Goal: Information Seeking & Learning: Learn about a topic

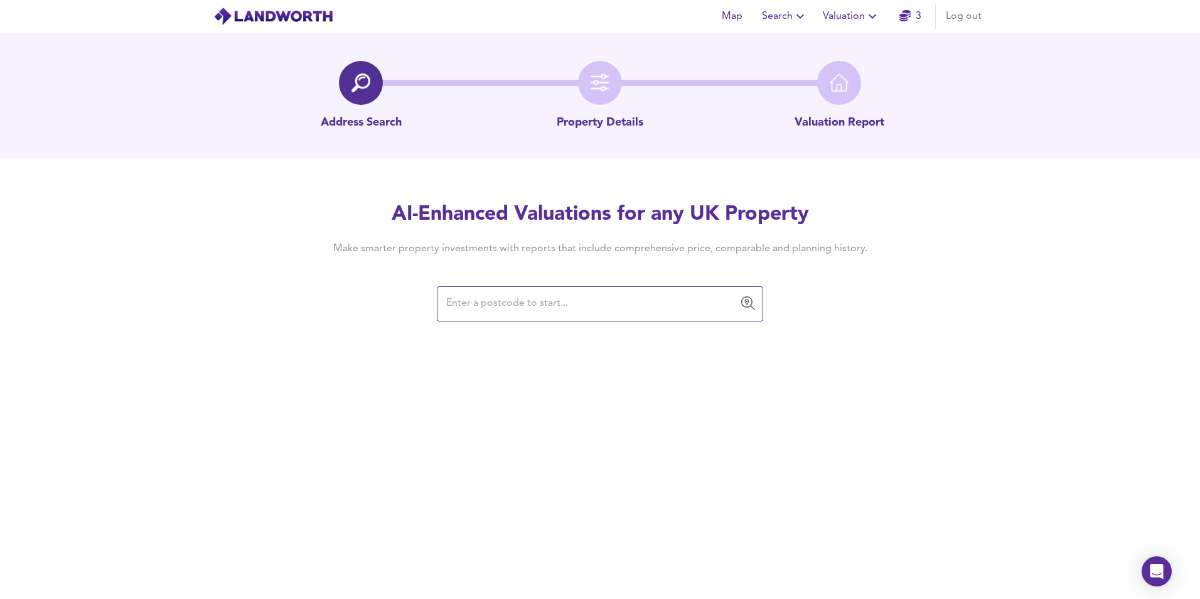
click at [636, 313] on input "text" at bounding box center [591, 304] width 296 height 24
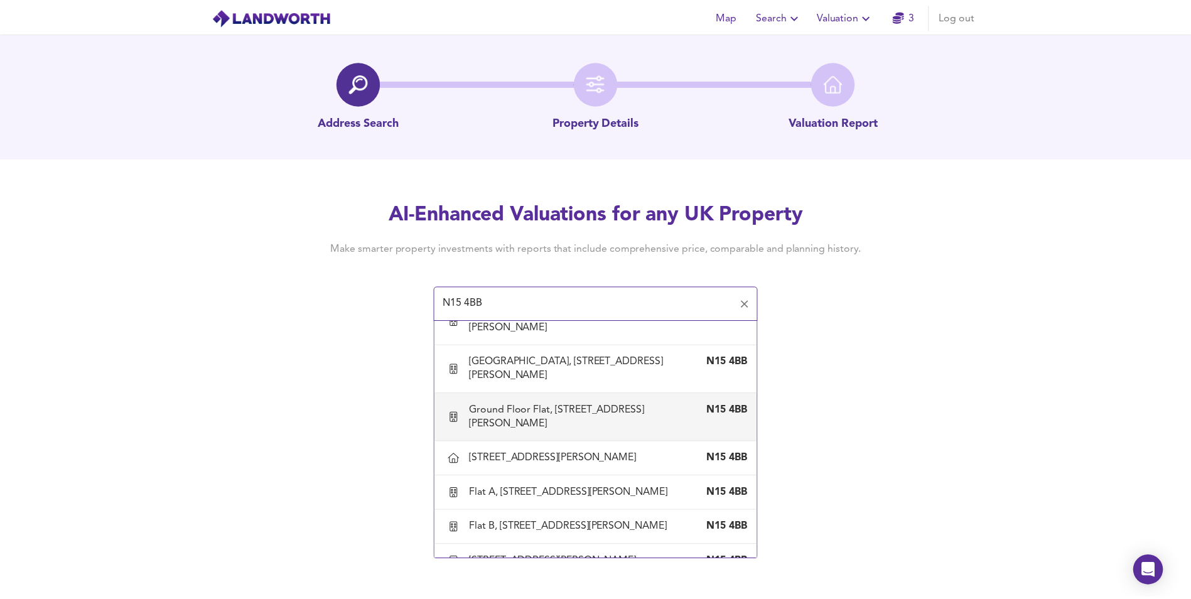
scroll to position [1287, 0]
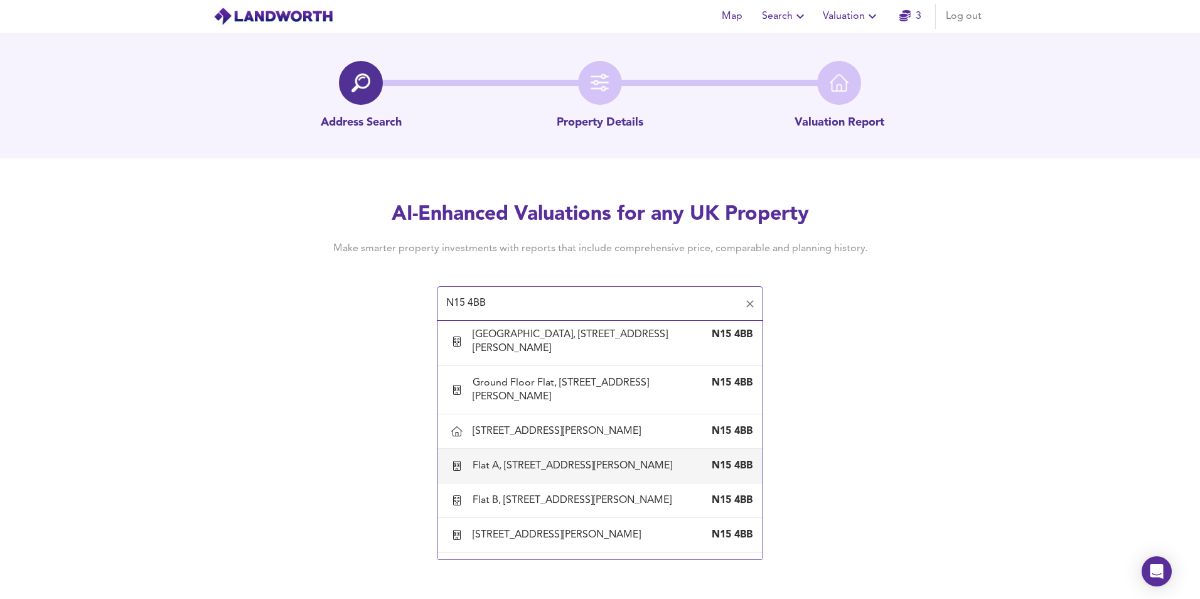
click at [550, 453] on div "[STREET_ADDRESS][PERSON_NAME]" at bounding box center [600, 466] width 305 height 26
type input "Flat A, [STREET_ADDRESS][PERSON_NAME]"
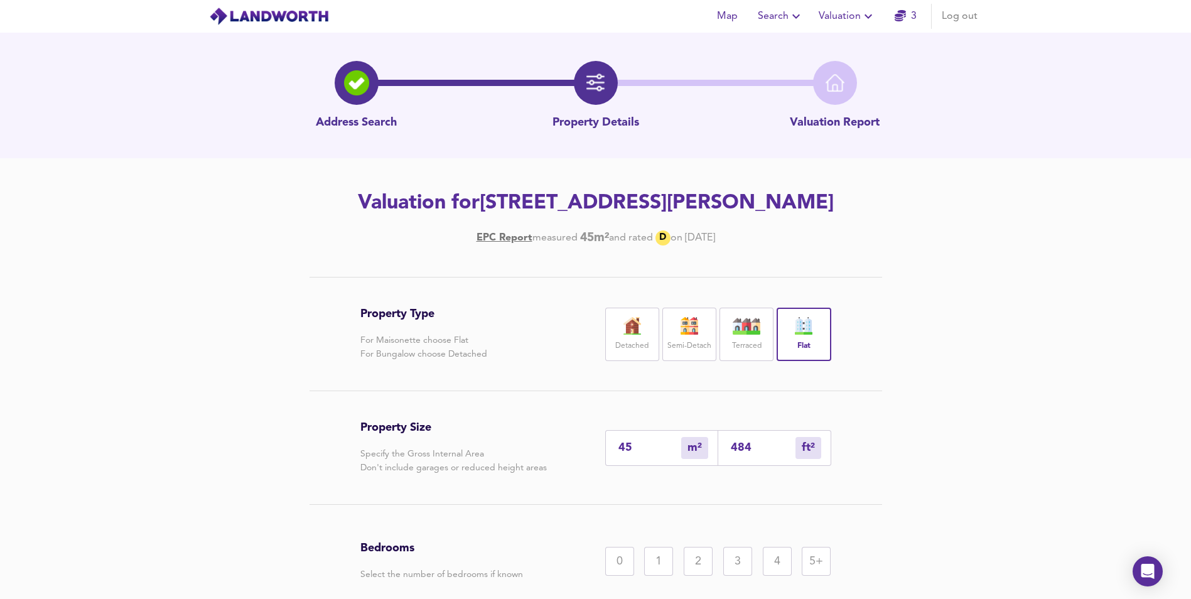
click at [691, 562] on div "2" at bounding box center [698, 561] width 29 height 29
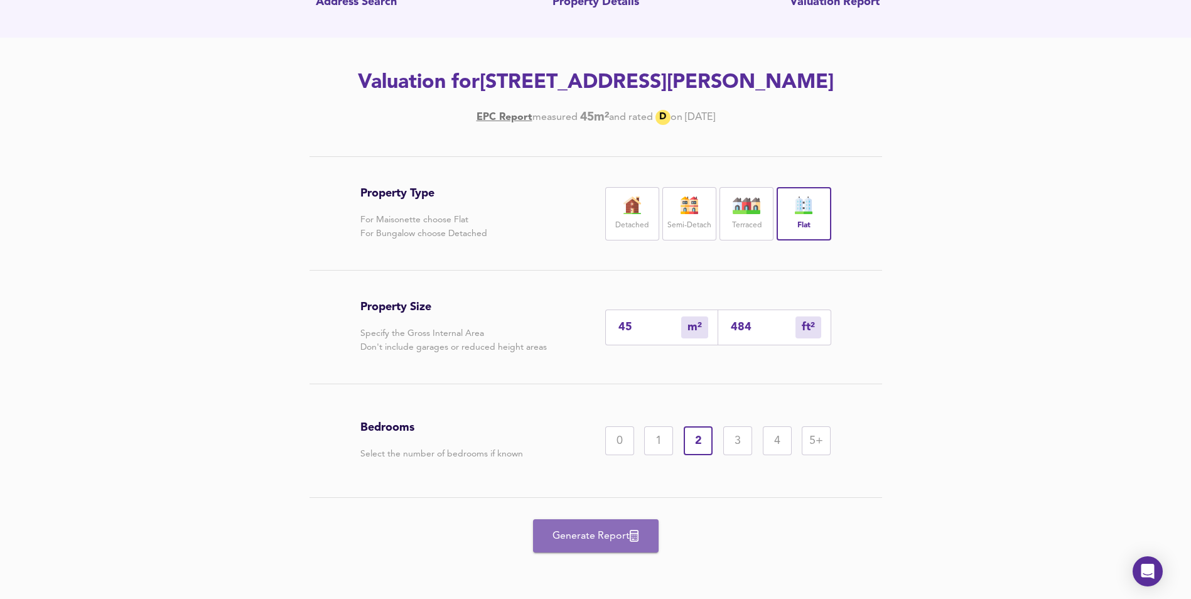
click at [633, 545] on button "Generate Report" at bounding box center [596, 535] width 126 height 33
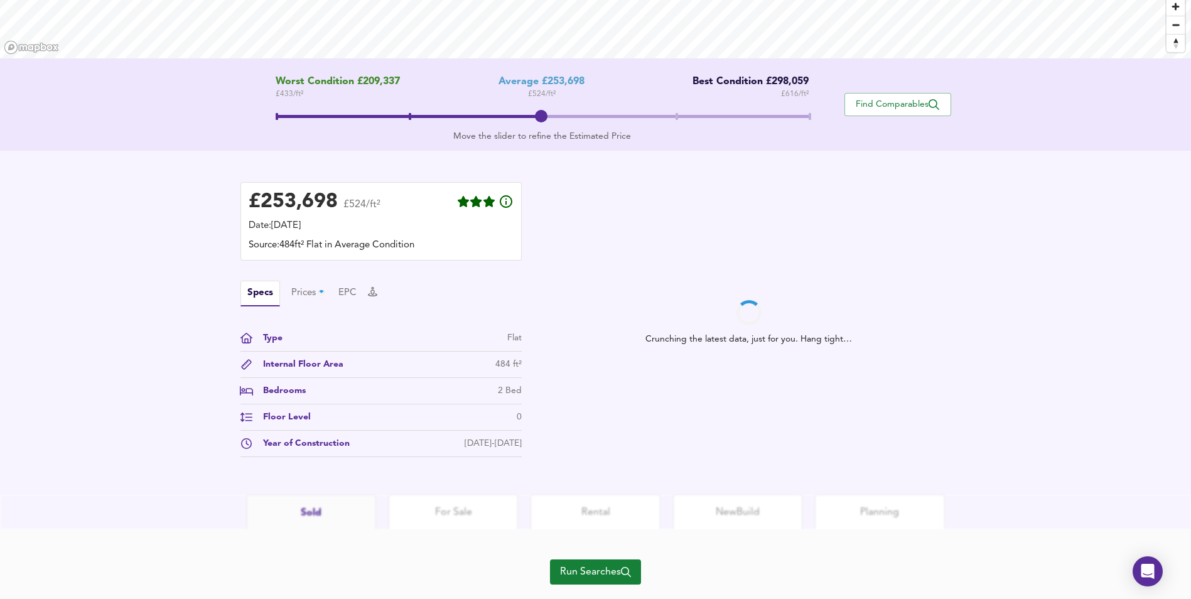
scroll to position [233, 0]
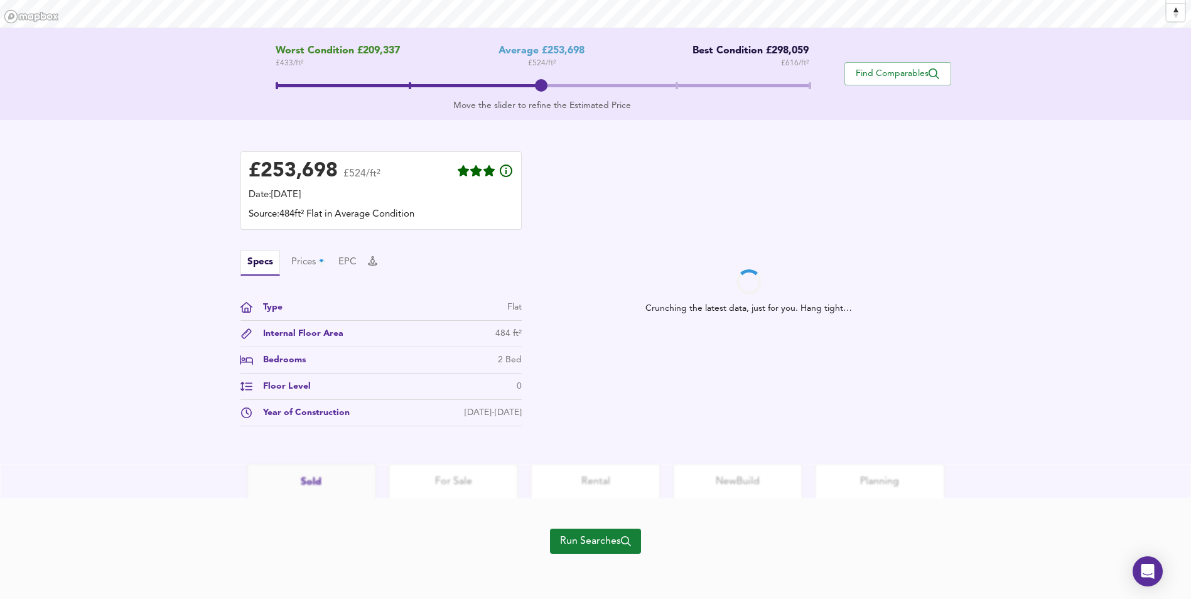
click at [569, 539] on span "Run Searches" at bounding box center [595, 541] width 71 height 18
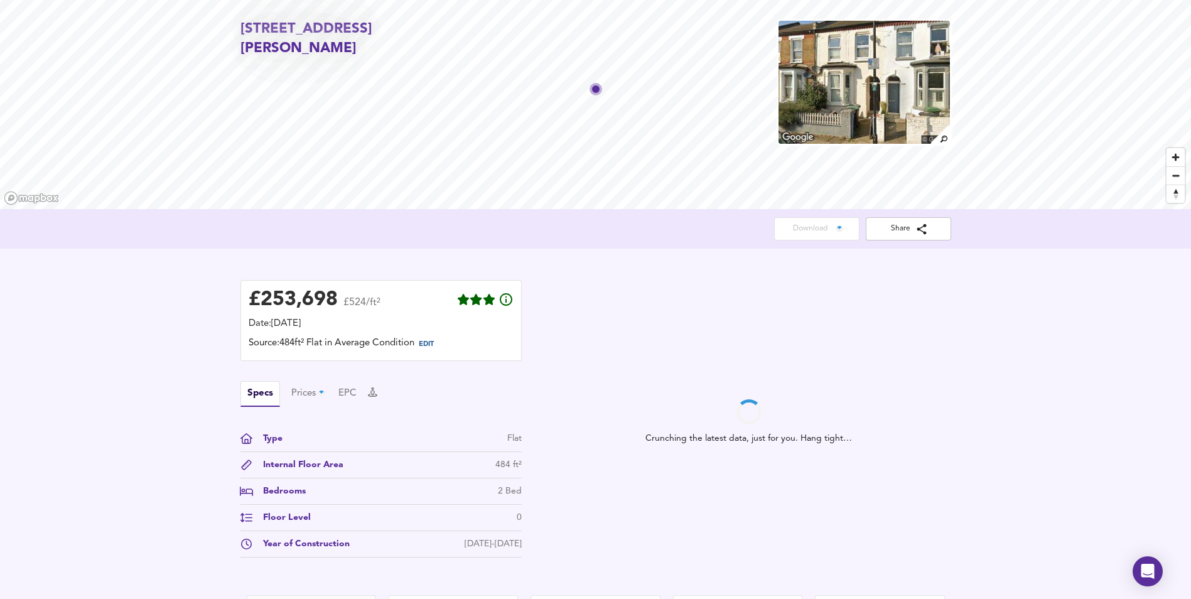
scroll to position [38, 0]
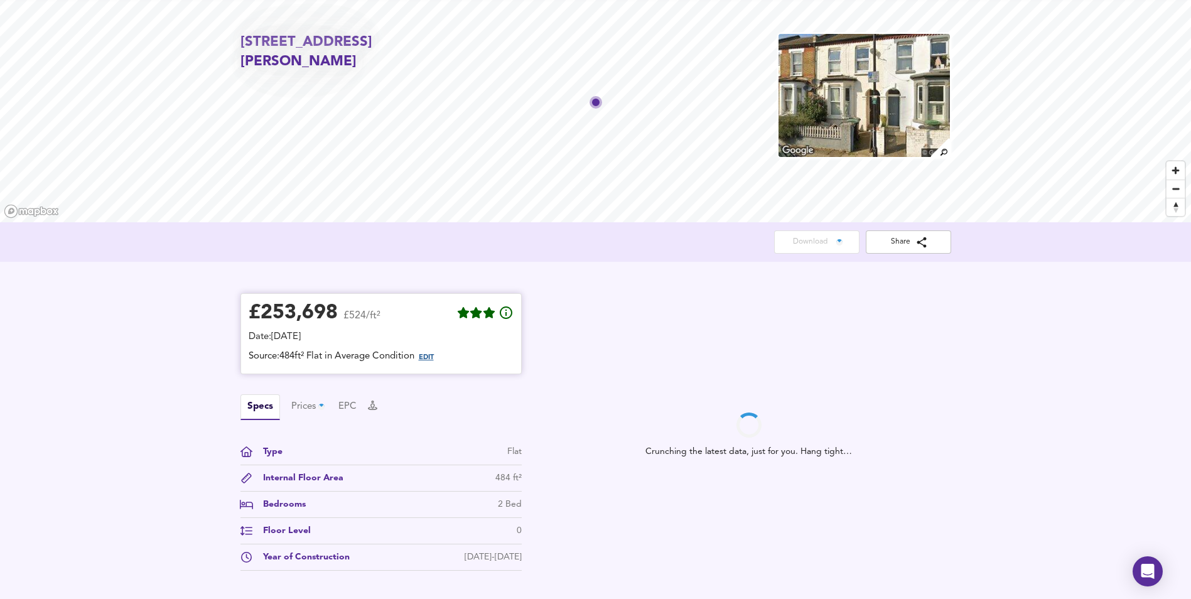
click at [426, 357] on span "EDIT" at bounding box center [426, 357] width 15 height 7
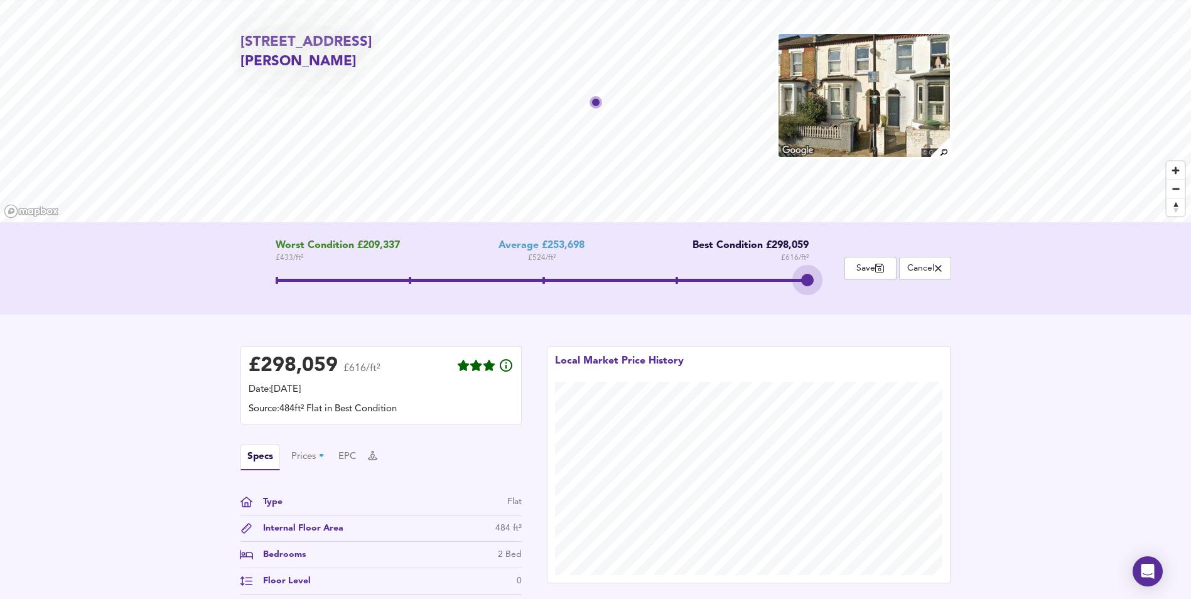
click at [805, 279] on span at bounding box center [542, 280] width 533 height 3
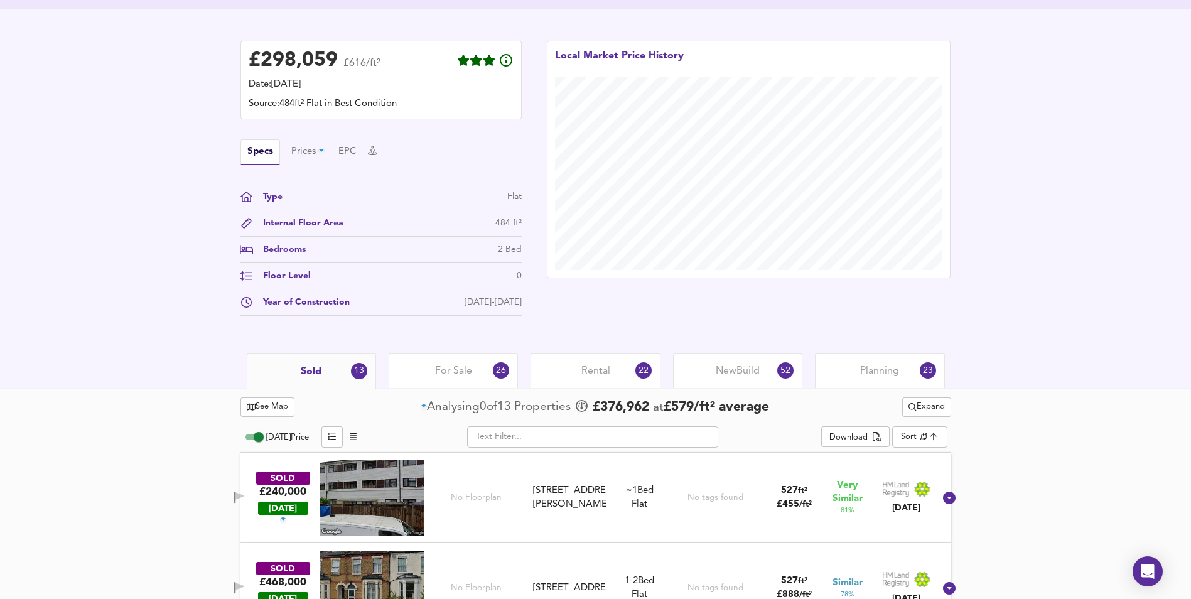
scroll to position [414, 0]
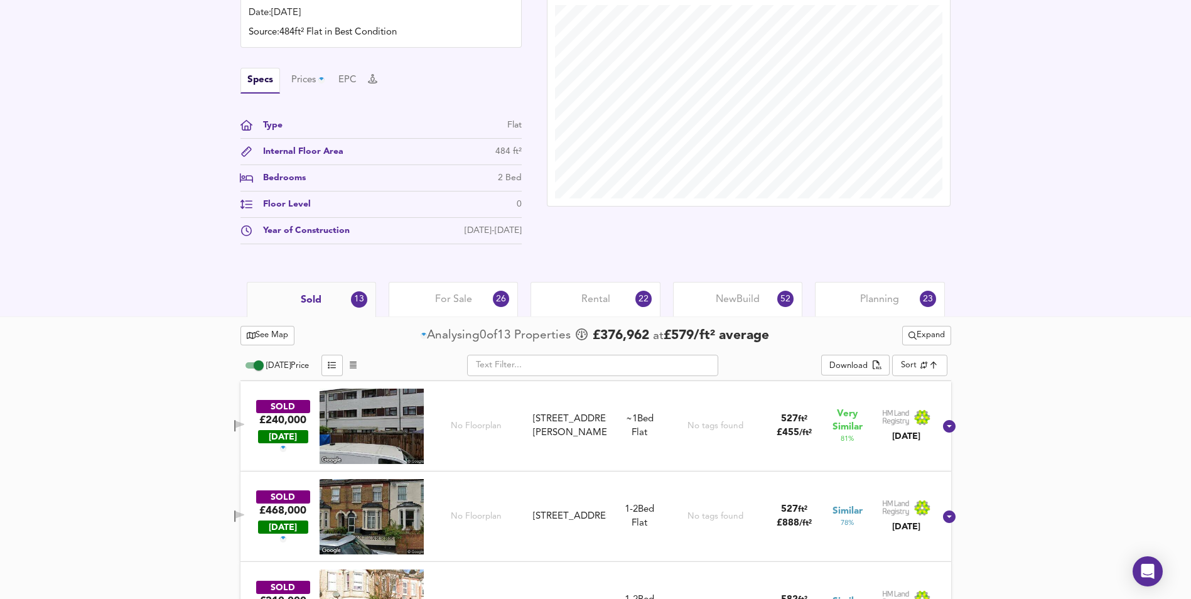
click at [329, 303] on div "Sold 13" at bounding box center [311, 299] width 129 height 35
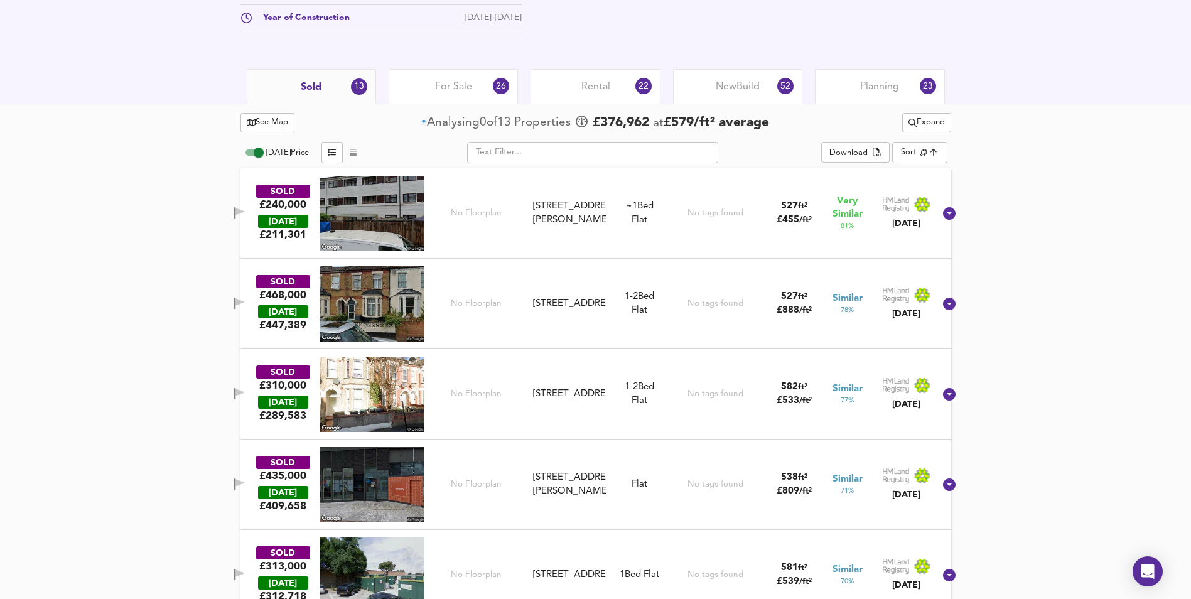
scroll to position [603, 0]
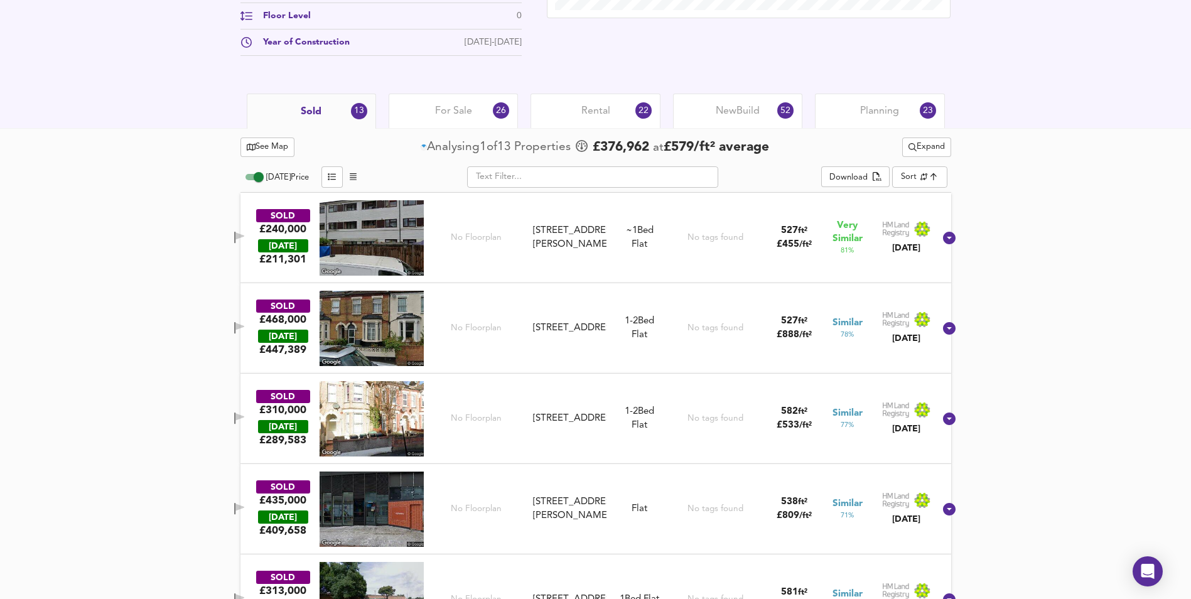
click at [943, 328] on icon at bounding box center [949, 328] width 13 height 13
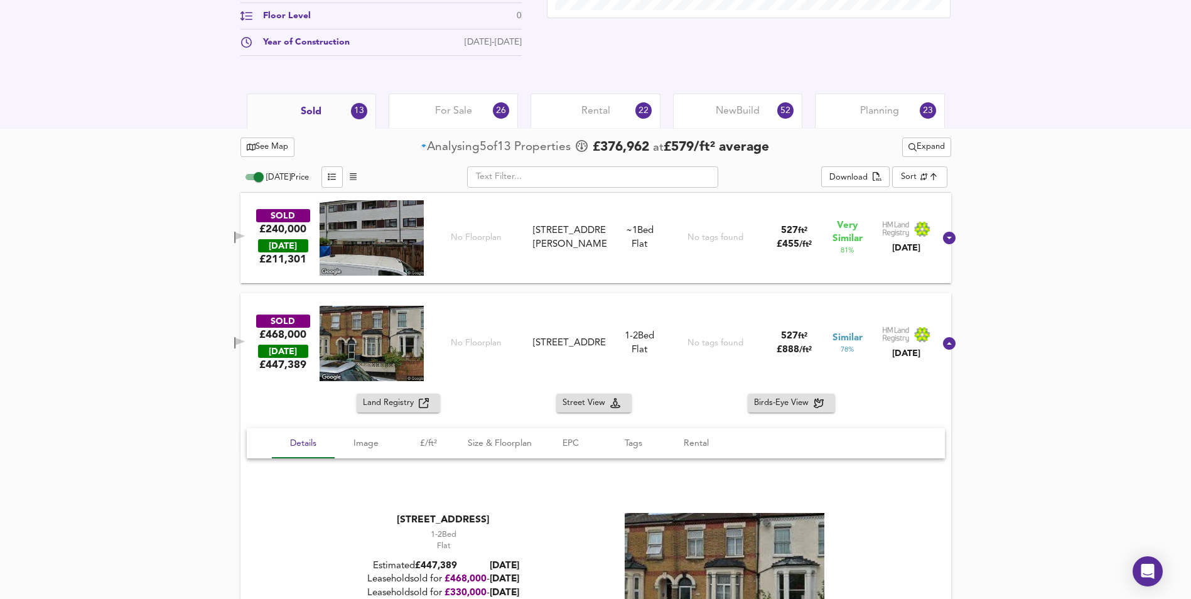
click at [937, 328] on div "SOLD £468,000 [DATE] £ 447,389 No Floorplan [STREET_ADDRESS] [STREET_ADDRESS] 1…" at bounding box center [595, 343] width 711 height 100
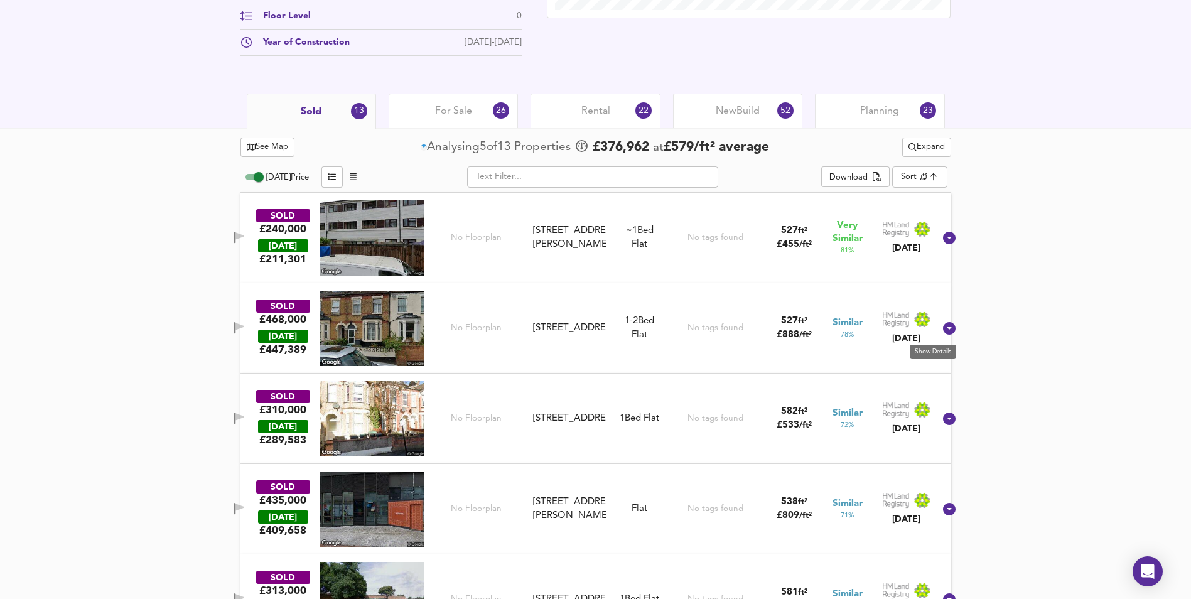
click at [943, 328] on icon at bounding box center [949, 328] width 13 height 13
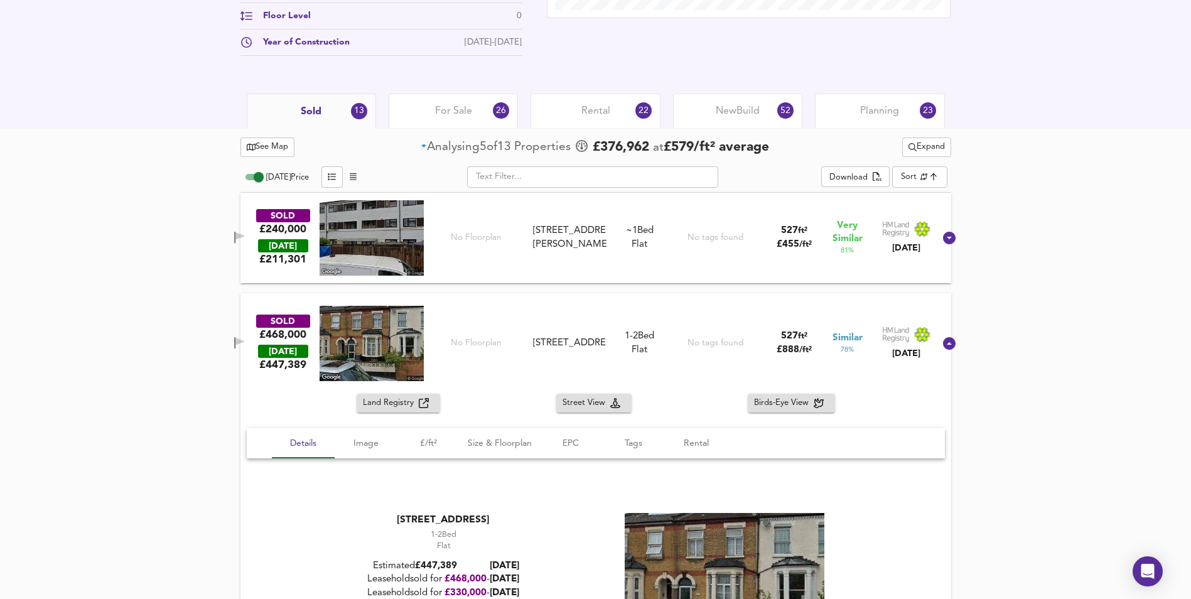
click at [937, 328] on div "SOLD £468,000 [DATE] £ 447,389 No Floorplan [STREET_ADDRESS] [STREET_ADDRESS] 1…" at bounding box center [595, 343] width 711 height 100
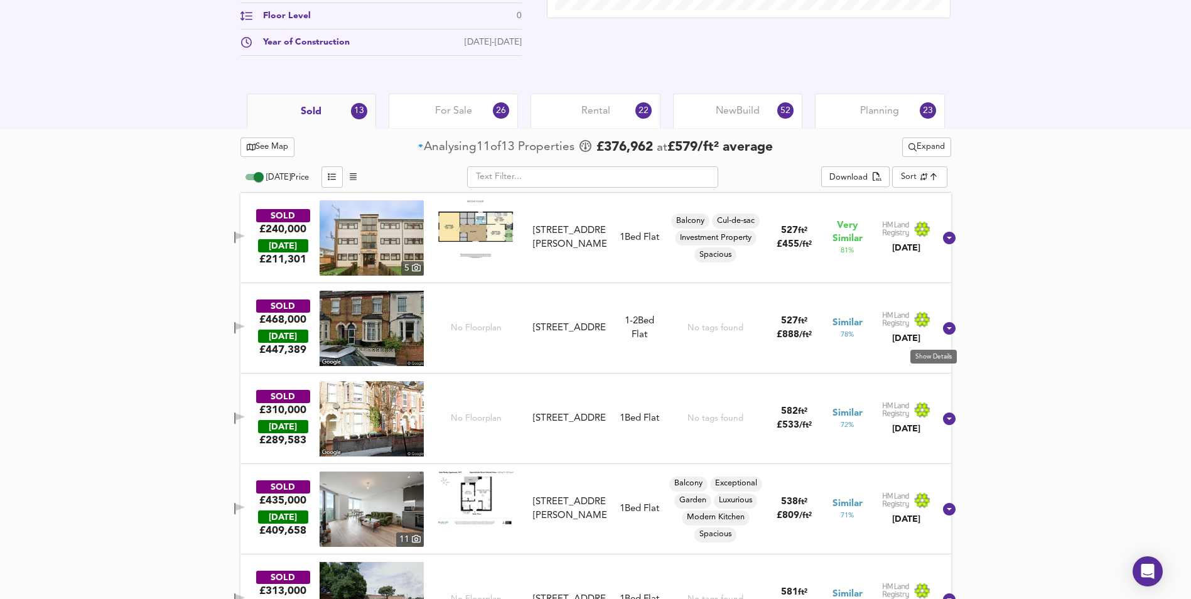
click at [943, 328] on icon at bounding box center [949, 328] width 13 height 13
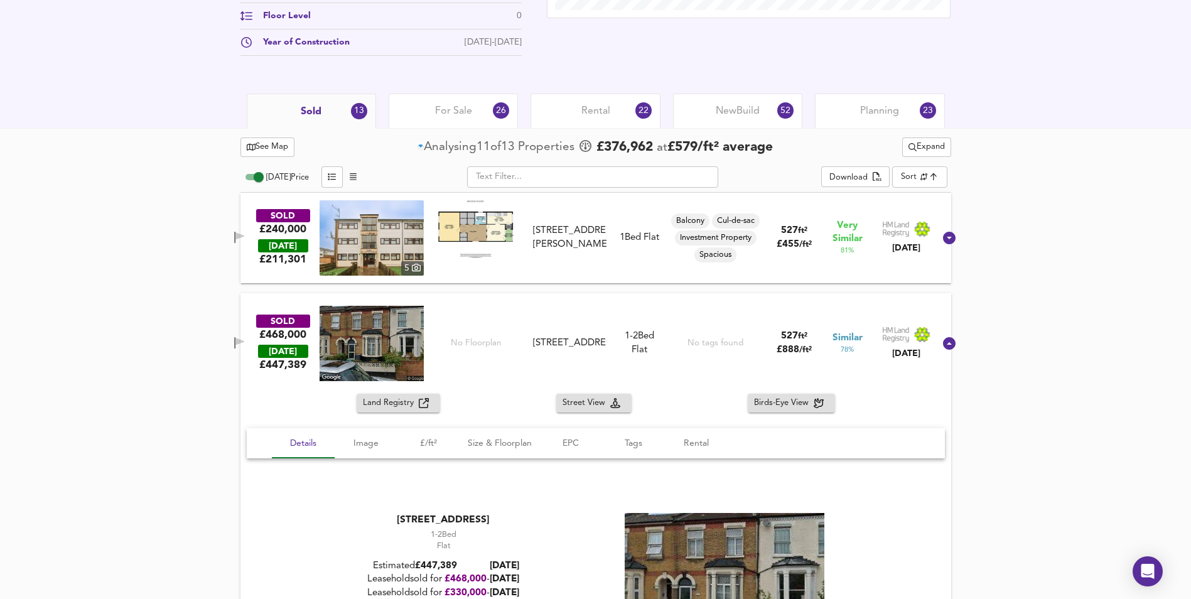
click at [937, 328] on div "SOLD £468,000 [DATE] £ 447,389 No Floorplan [STREET_ADDRESS] [STREET_ADDRESS] 1…" at bounding box center [595, 343] width 711 height 100
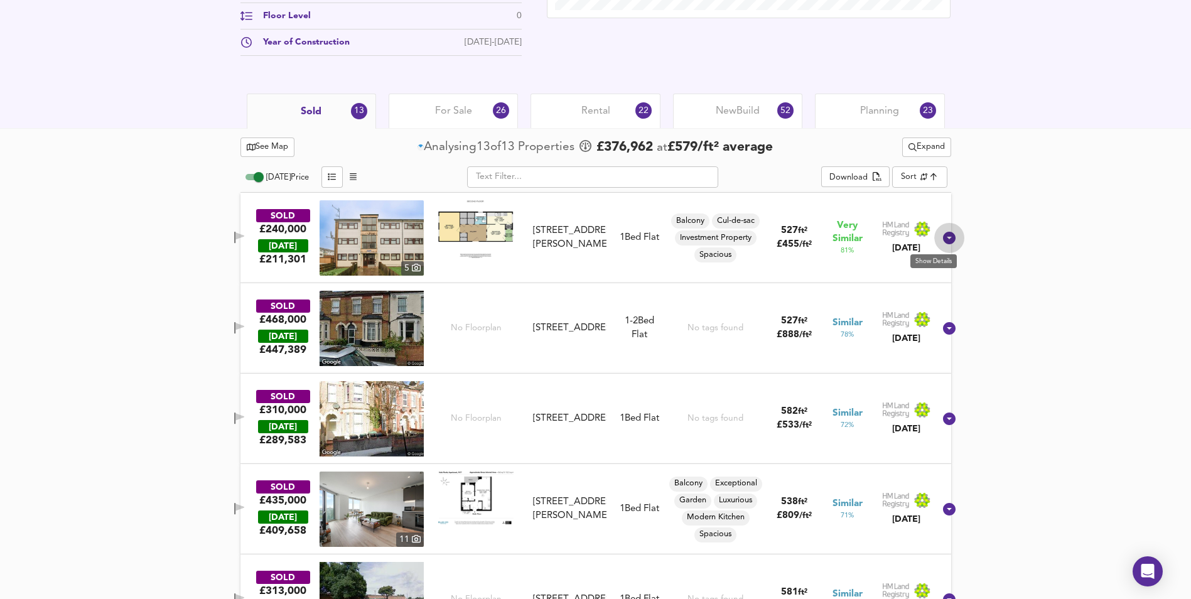
click at [943, 239] on icon at bounding box center [949, 238] width 13 height 13
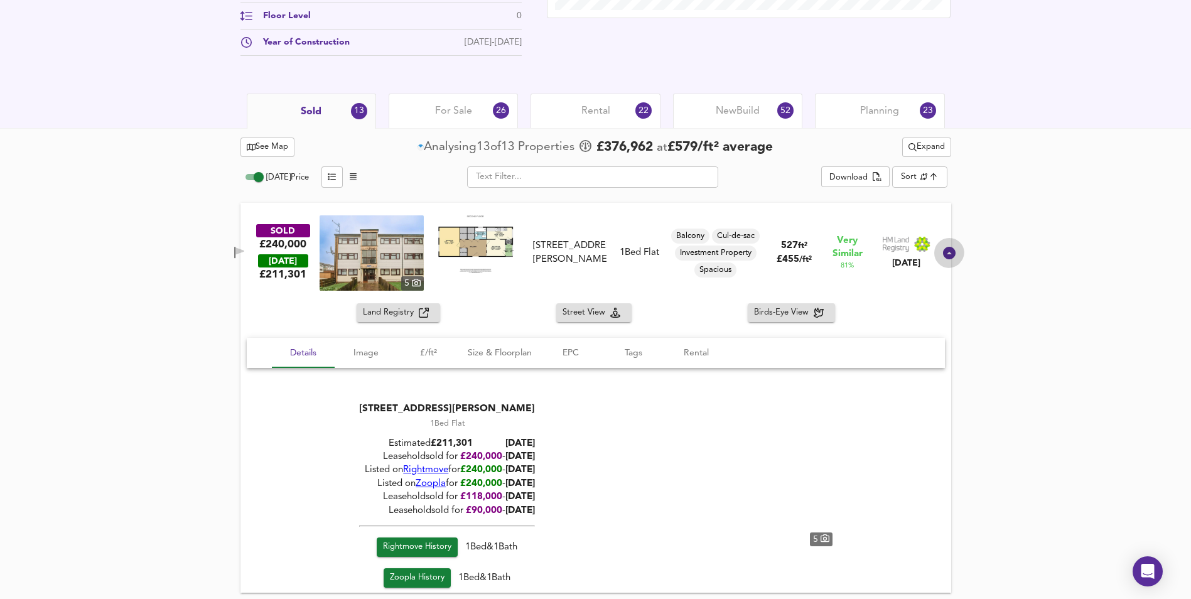
click at [935, 240] on div at bounding box center [949, 253] width 30 height 30
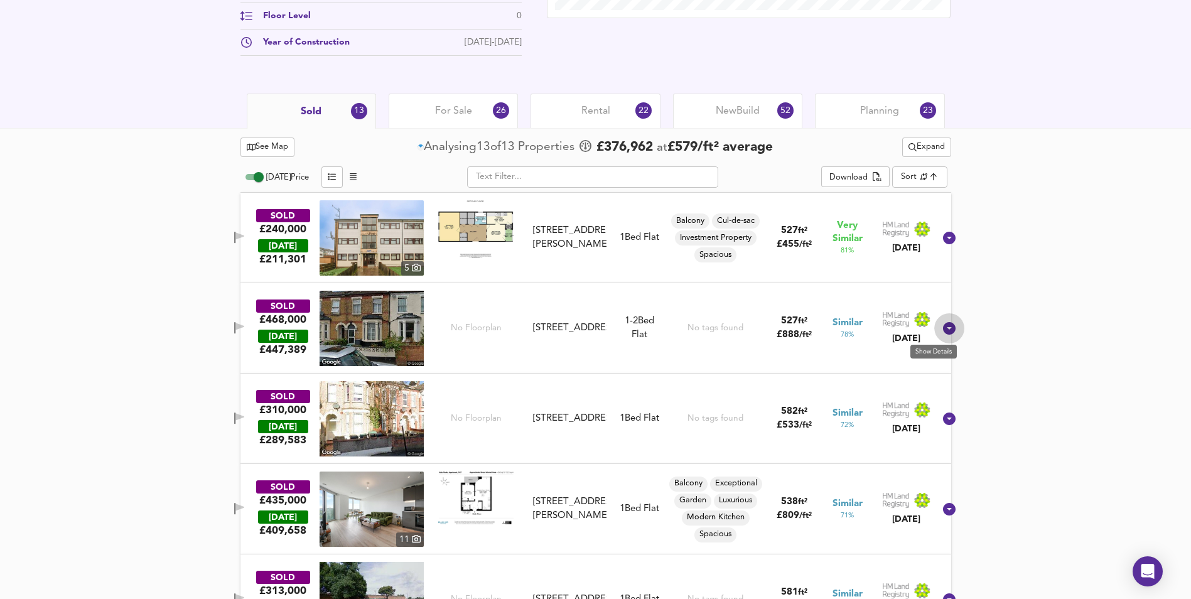
click at [943, 331] on icon at bounding box center [949, 328] width 13 height 13
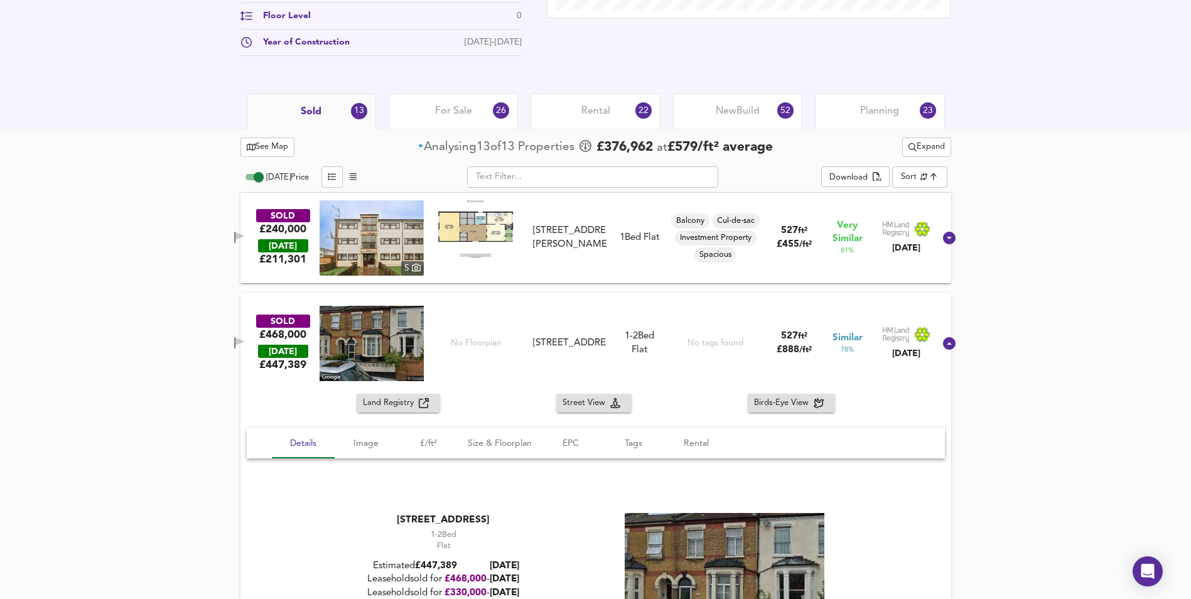
click at [934, 331] on div at bounding box center [949, 343] width 30 height 30
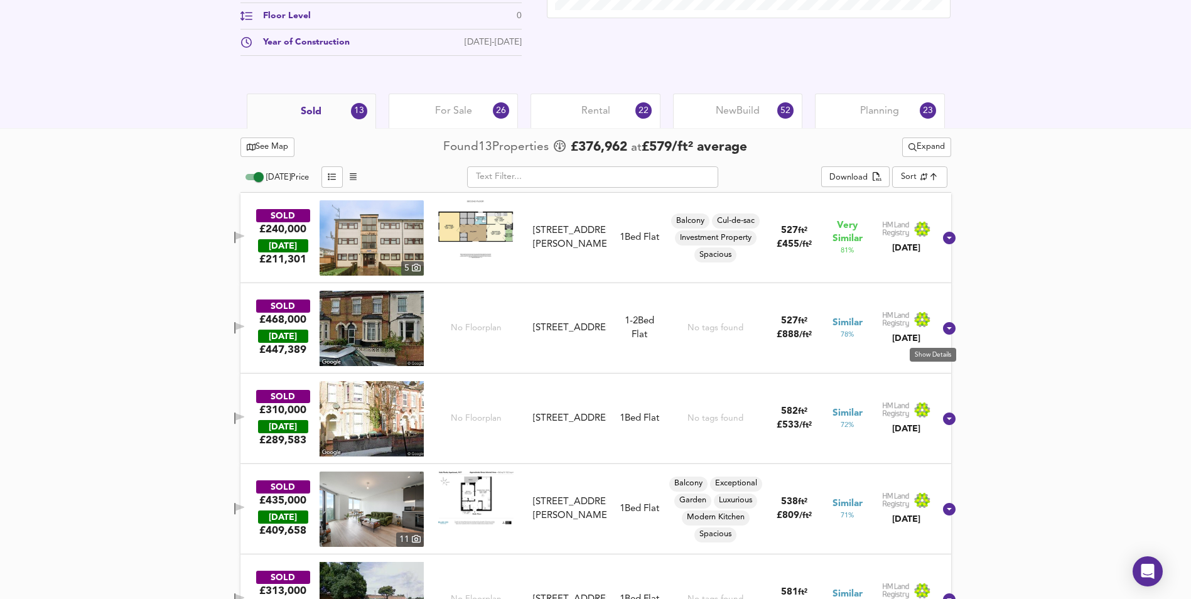
click at [943, 331] on icon at bounding box center [949, 328] width 13 height 13
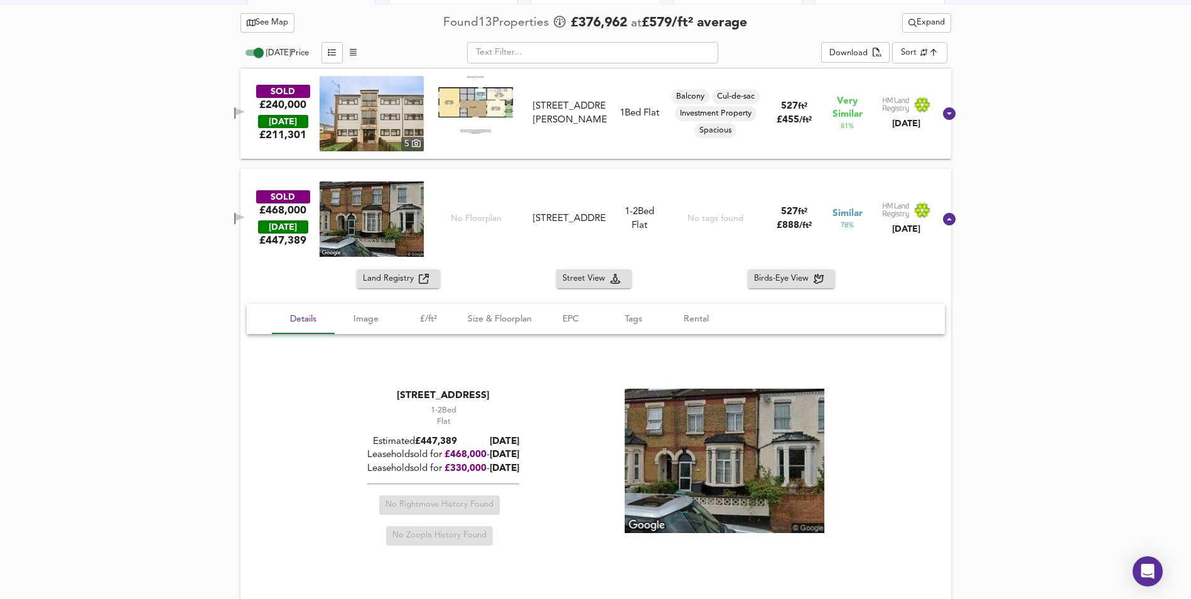
scroll to position [728, 0]
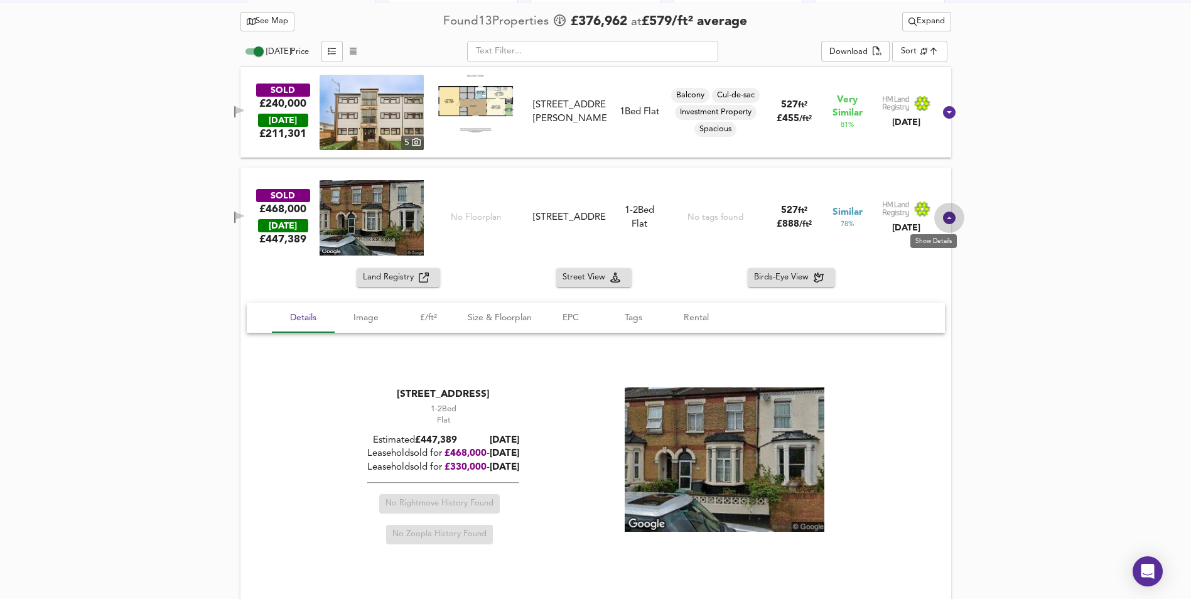
click at [943, 218] on icon at bounding box center [949, 218] width 13 height 13
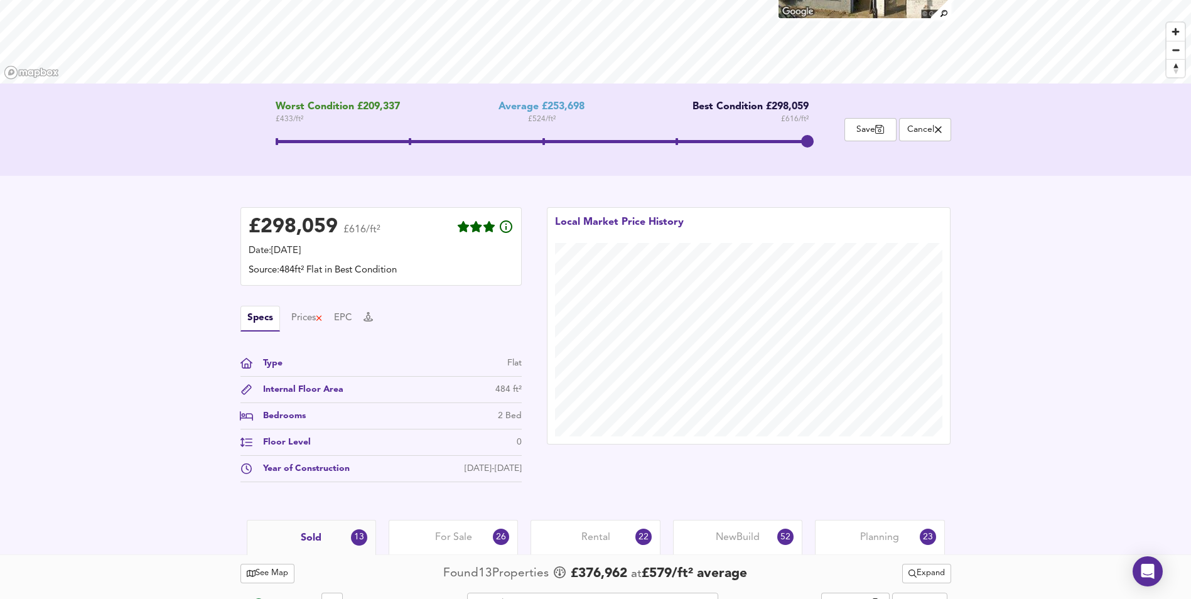
scroll to position [163, 0]
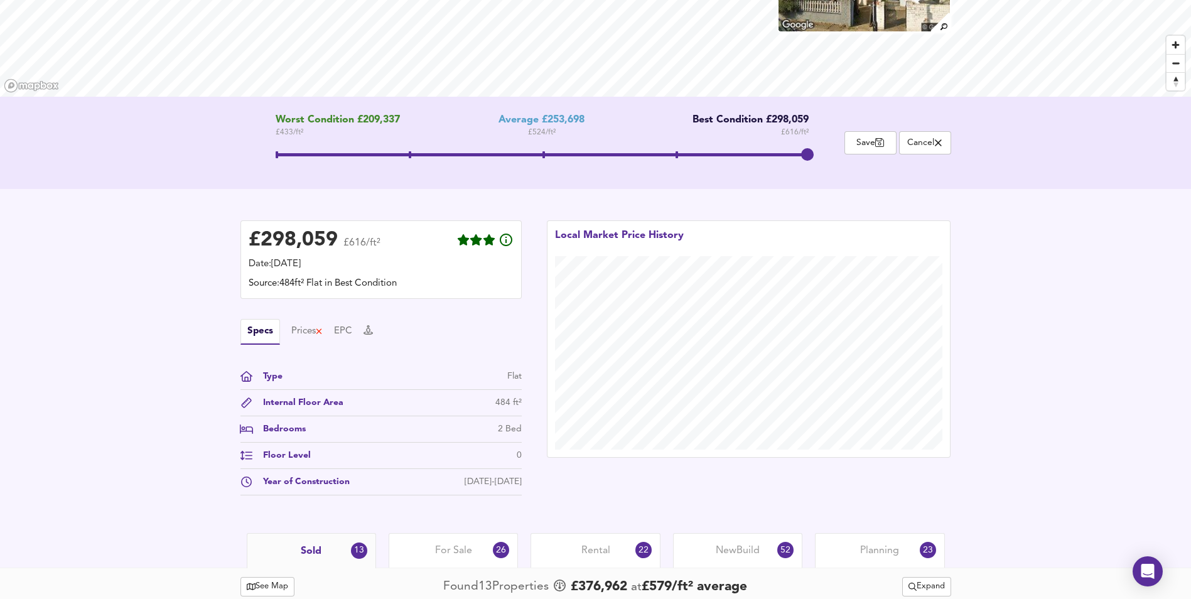
click at [543, 153] on span at bounding box center [543, 154] width 3 height 7
click at [813, 156] on div "Worst Condition £209,337 £ 433 / ft² Average £253,698 £ 524 / ft² Best Conditio…" at bounding box center [542, 142] width 604 height 57
click at [808, 153] on span at bounding box center [542, 156] width 533 height 23
click at [543, 153] on span at bounding box center [543, 154] width 3 height 7
drag, startPoint x: 540, startPoint y: 154, endPoint x: 811, endPoint y: 174, distance: 271.2
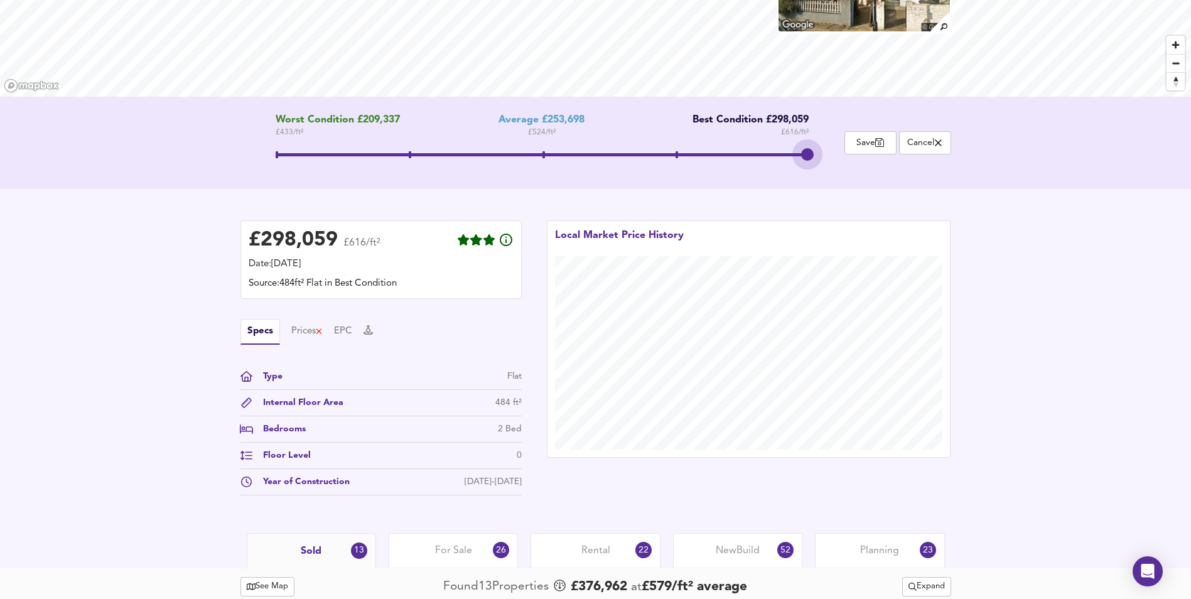
click at [811, 174] on div "Worst Condition £209,337 £ 433 / ft² Average £253,698 £ 524 / ft² Best Conditio…" at bounding box center [595, 143] width 1191 height 92
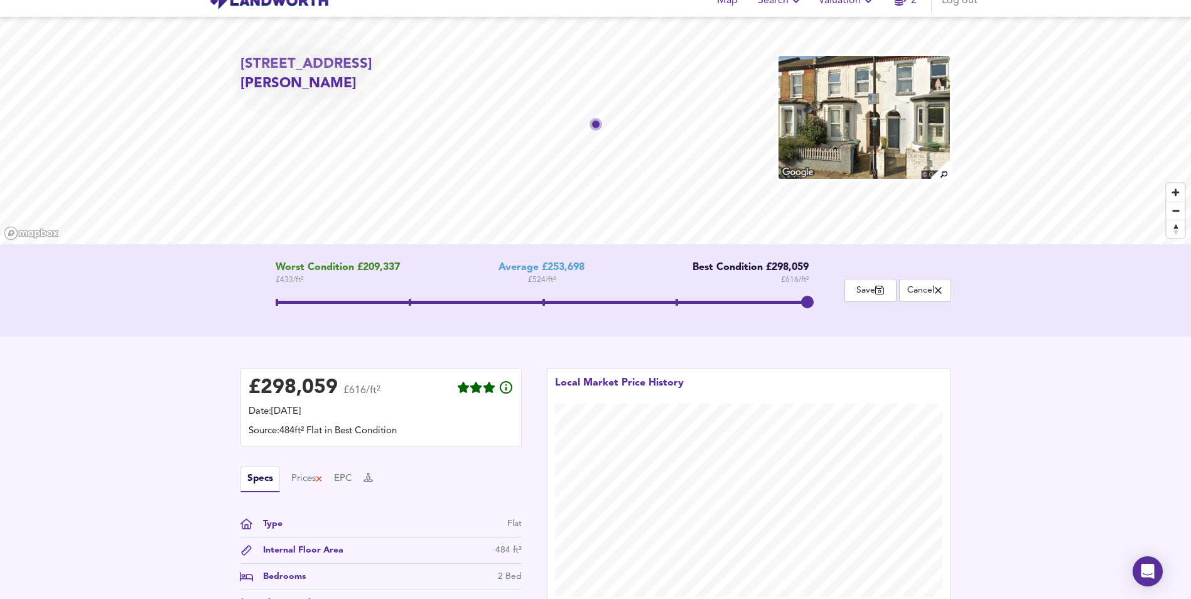
scroll to position [0, 0]
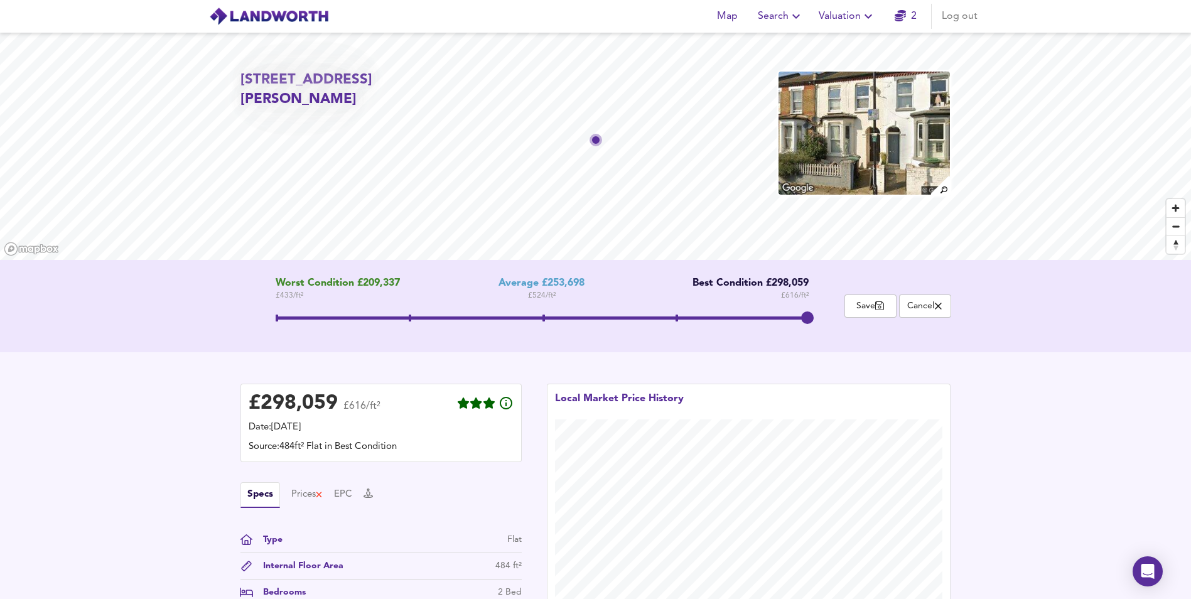
click at [545, 319] on span at bounding box center [542, 319] width 533 height 23
click at [808, 320] on span at bounding box center [542, 319] width 533 height 23
click at [543, 320] on span at bounding box center [543, 317] width 3 height 7
click at [805, 317] on span at bounding box center [542, 319] width 533 height 23
click at [544, 316] on span at bounding box center [543, 317] width 3 height 7
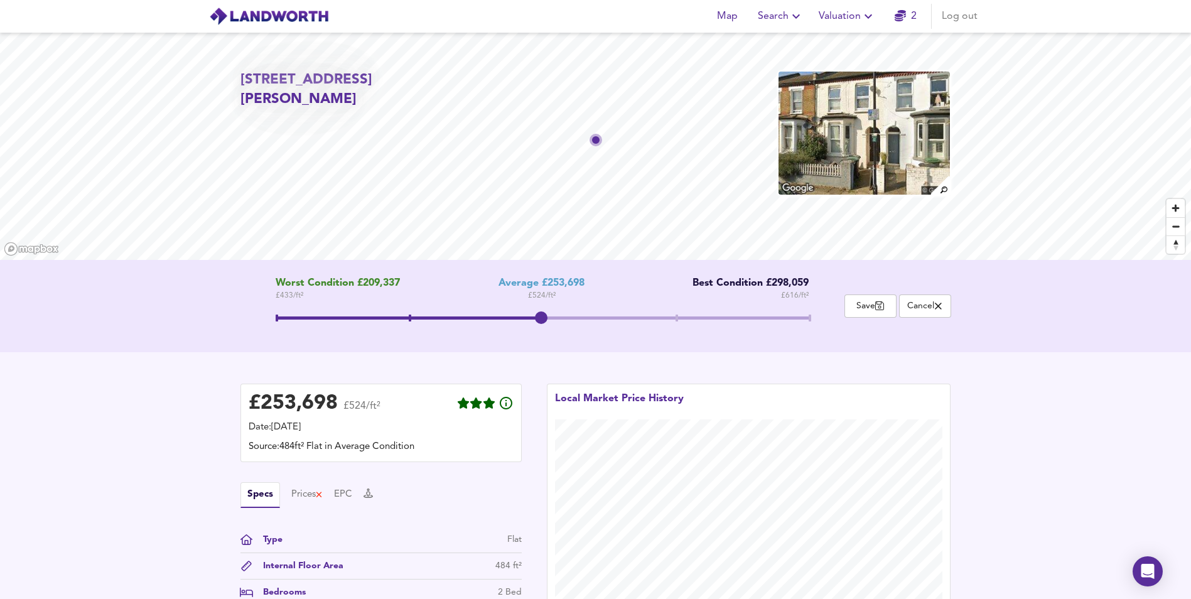
click at [809, 314] on div "Worst Condition £209,337 £ 433 / ft² Average £253,698 £ 524 / ft² Best Conditio…" at bounding box center [542, 305] width 604 height 57
click at [809, 317] on span at bounding box center [809, 317] width 3 height 7
click at [539, 317] on span at bounding box center [542, 317] width 533 height 3
click at [812, 314] on div "Worst Condition £209,337 £ 433 / ft² Average £253,698 £ 524 / ft² Best Conditio…" at bounding box center [542, 305] width 604 height 57
click at [809, 316] on span at bounding box center [809, 317] width 3 height 7
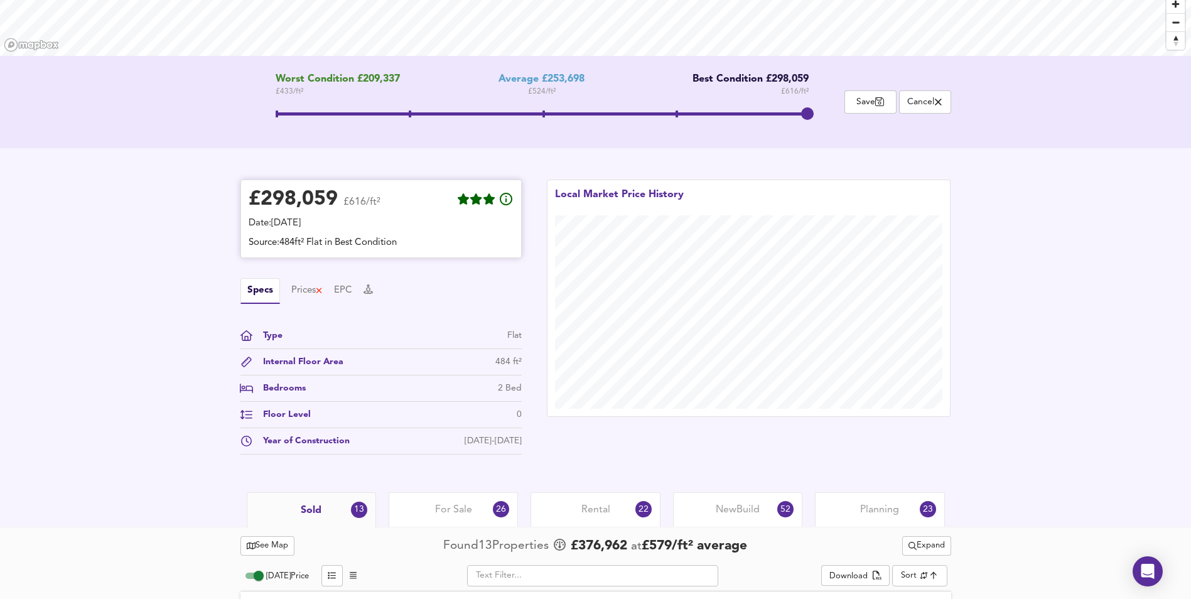
scroll to position [314, 0]
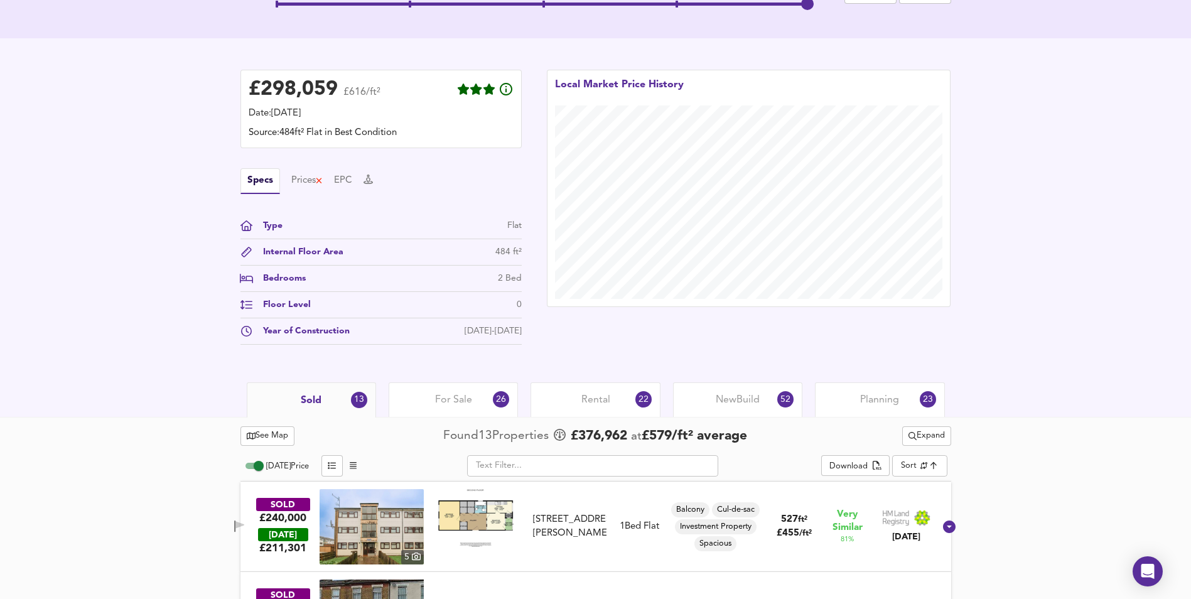
click at [475, 402] on div "For Sale 26" at bounding box center [453, 399] width 129 height 35
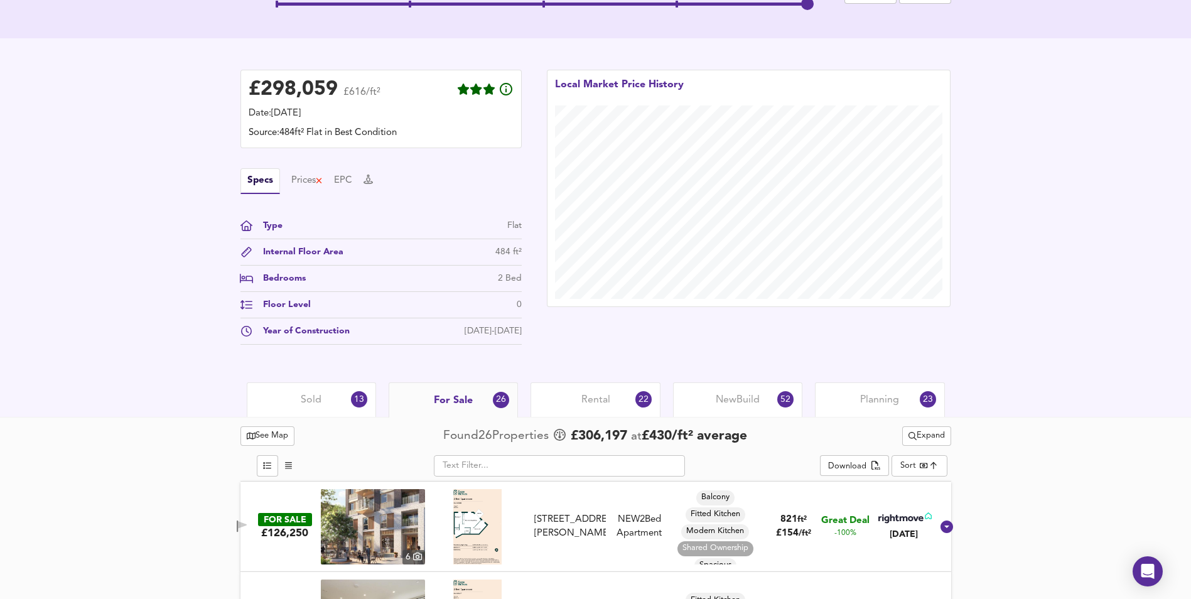
click at [305, 398] on span "Sold" at bounding box center [311, 400] width 21 height 14
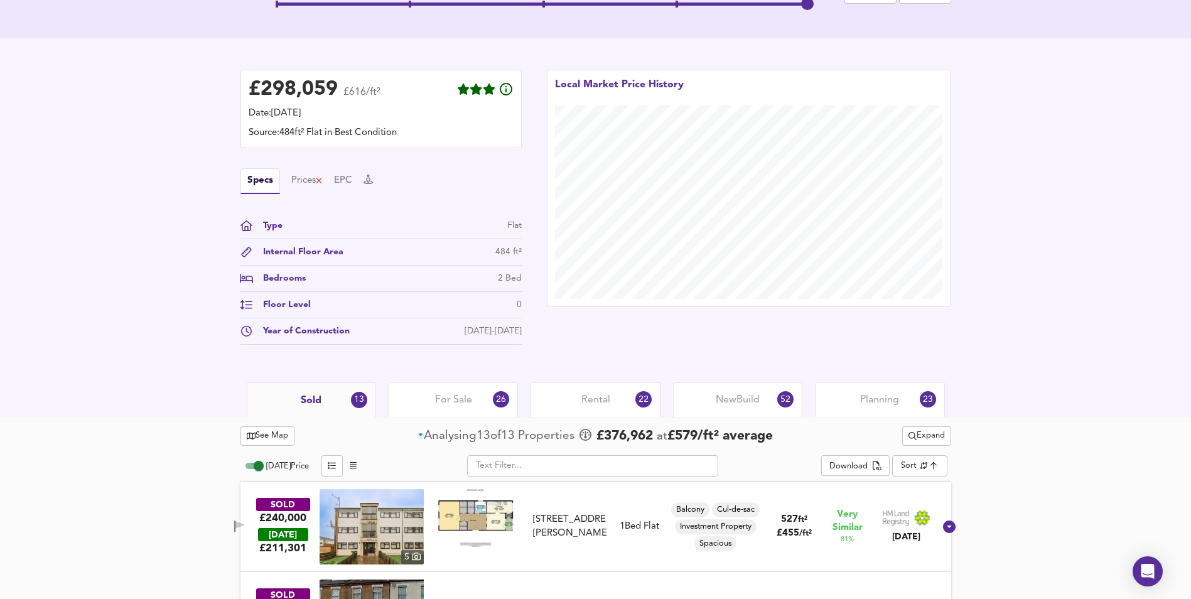
click at [445, 402] on span "For Sale" at bounding box center [453, 400] width 37 height 14
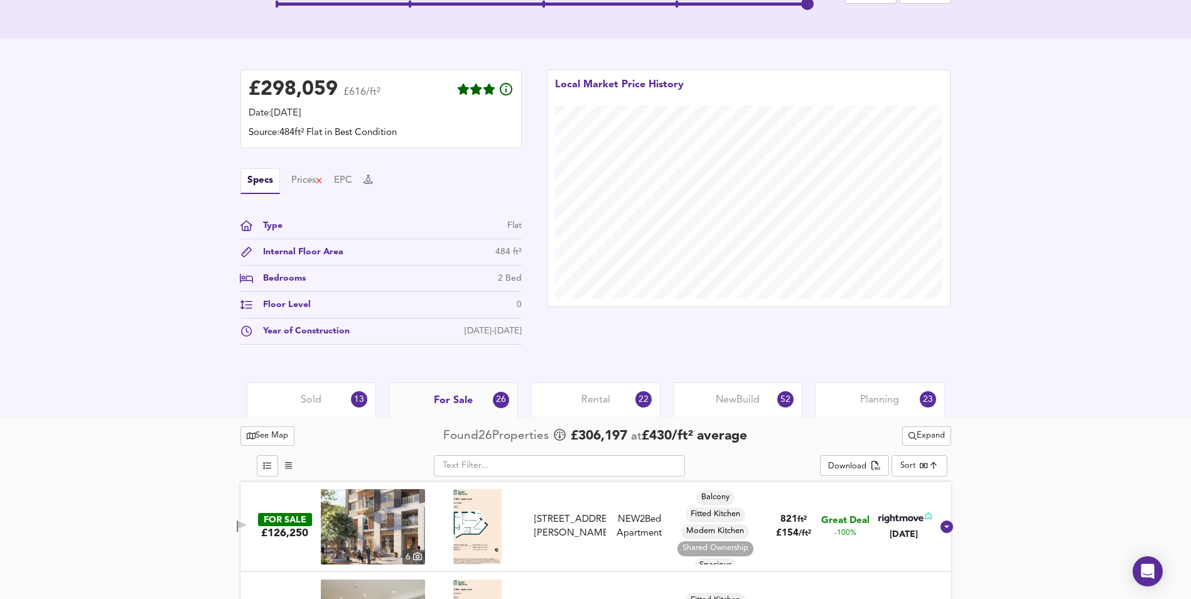
click at [561, 403] on div "Rental 22" at bounding box center [594, 399] width 129 height 35
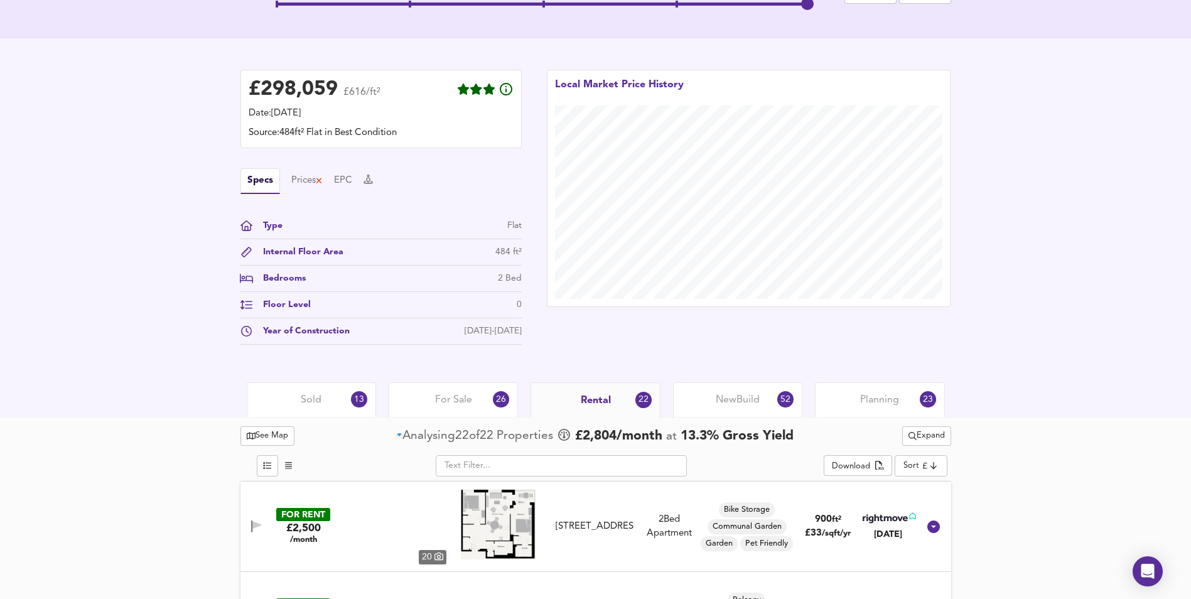
click at [457, 400] on span "For Sale" at bounding box center [453, 400] width 37 height 14
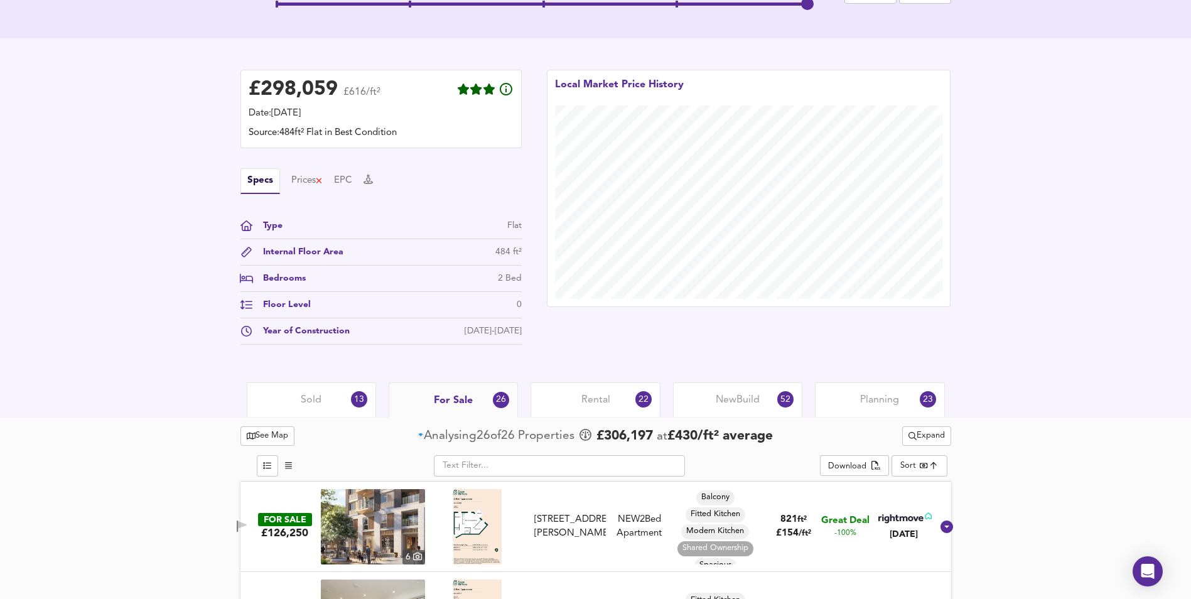
click at [314, 402] on span "Sold" at bounding box center [311, 400] width 21 height 14
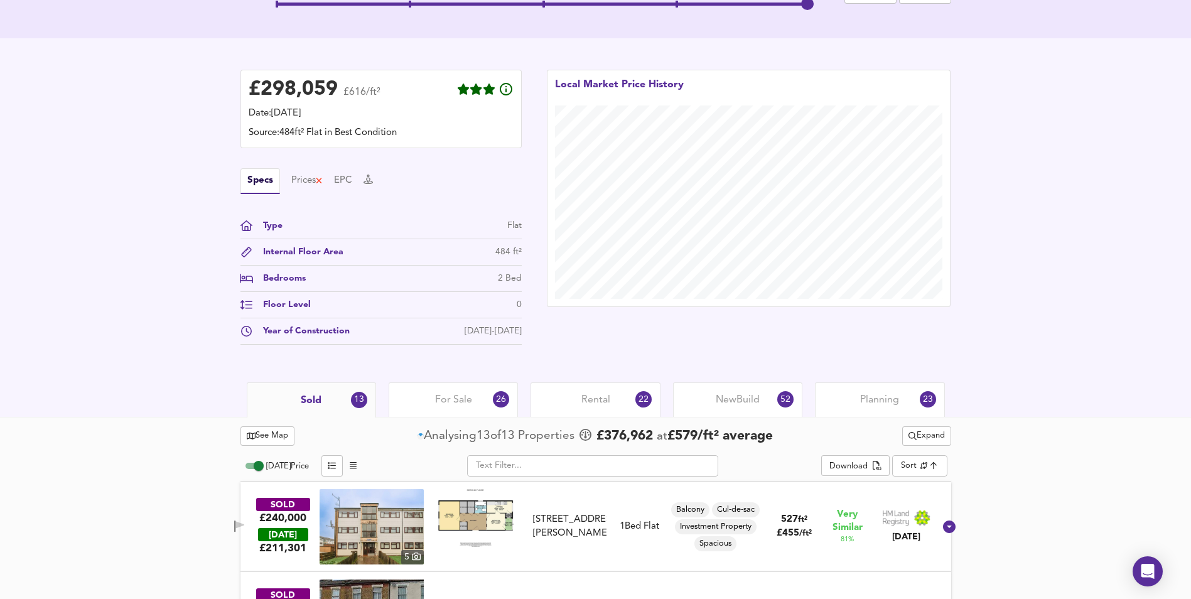
click at [439, 405] on span "For Sale" at bounding box center [453, 400] width 37 height 14
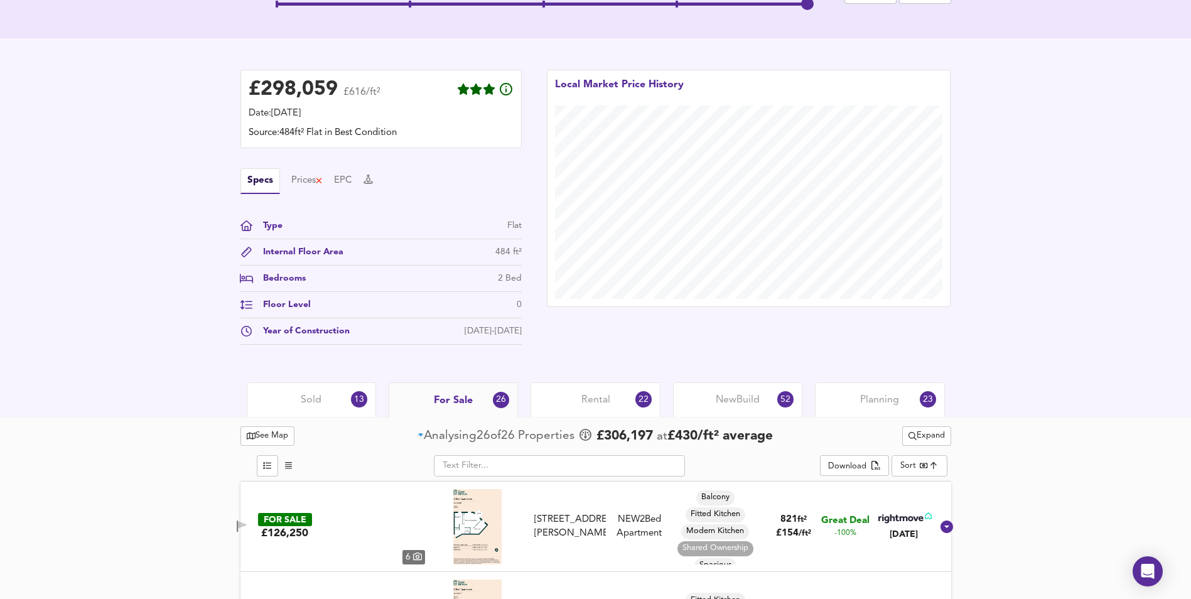
click at [615, 409] on div "Rental 22" at bounding box center [594, 399] width 129 height 35
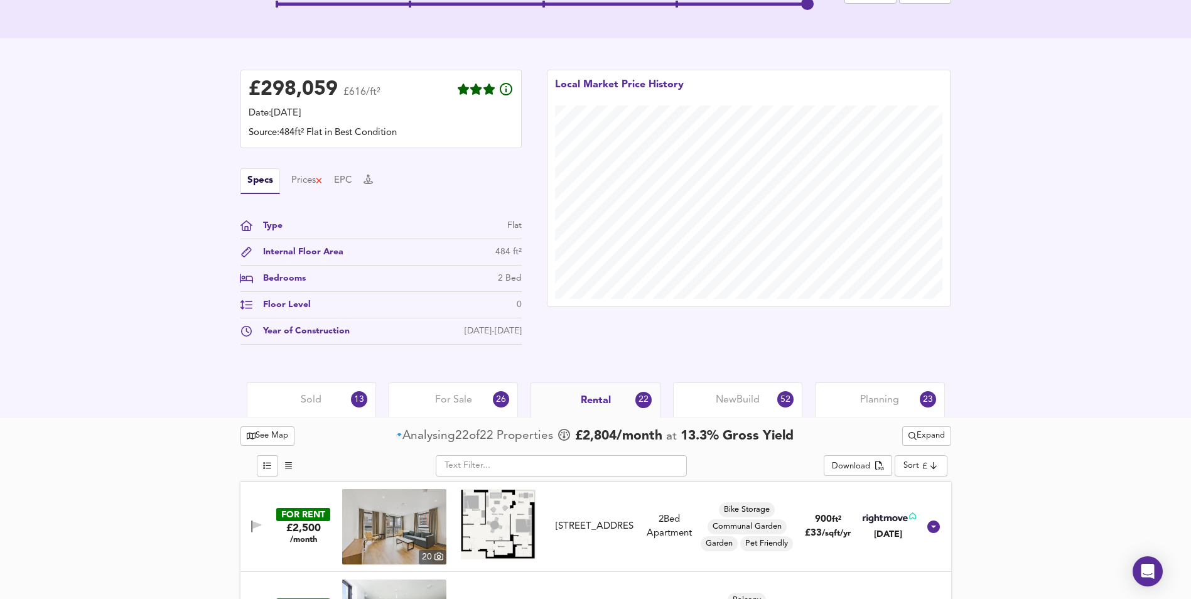
click at [756, 410] on div "New Build 52" at bounding box center [737, 399] width 129 height 35
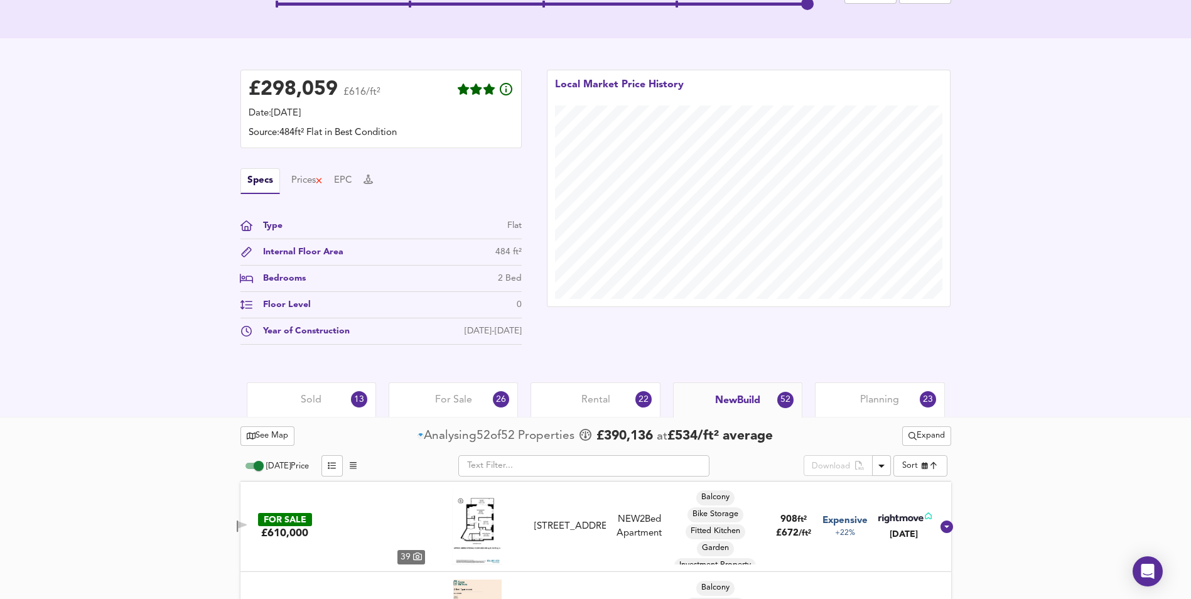
click at [463, 400] on span "For Sale" at bounding box center [453, 400] width 37 height 14
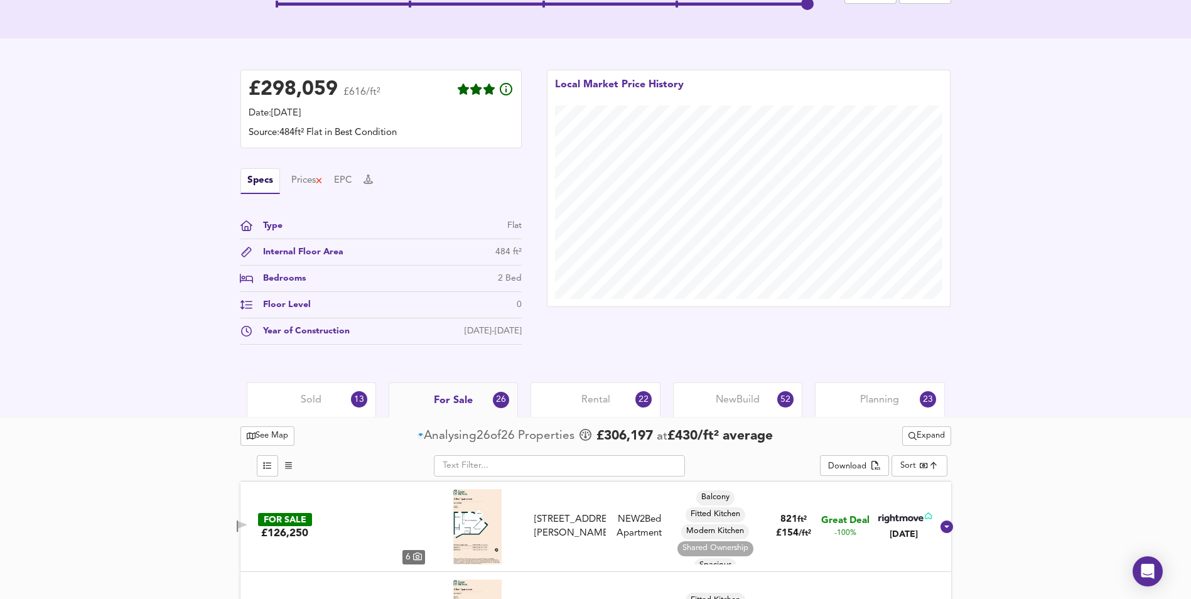
click at [353, 403] on div "13" at bounding box center [359, 399] width 16 height 16
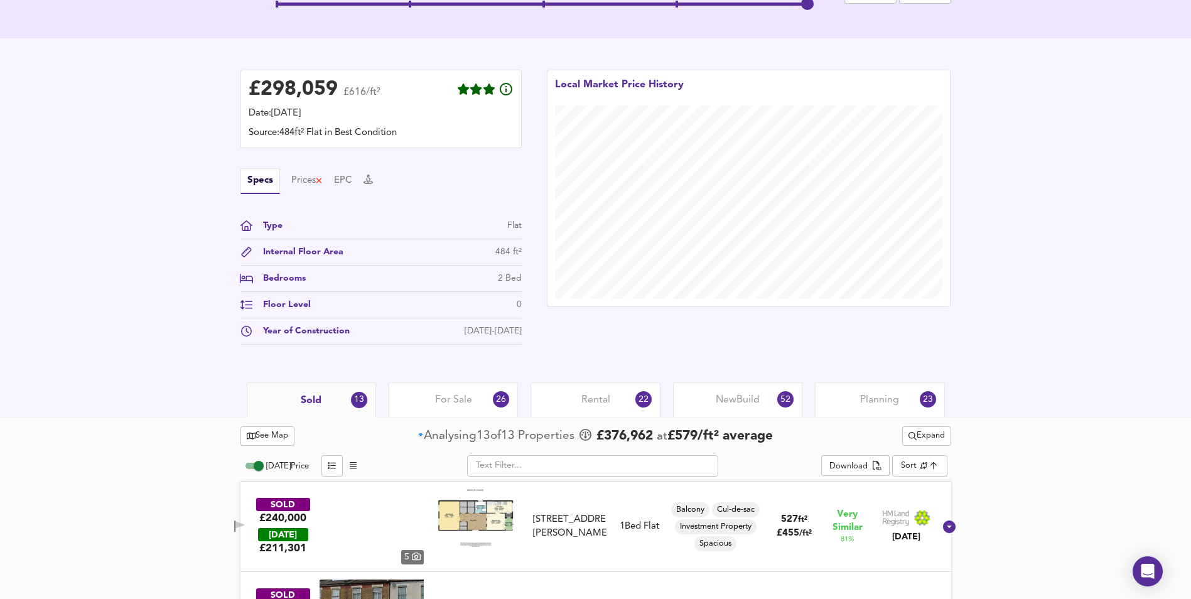
click at [457, 404] on span "For Sale" at bounding box center [453, 400] width 37 height 14
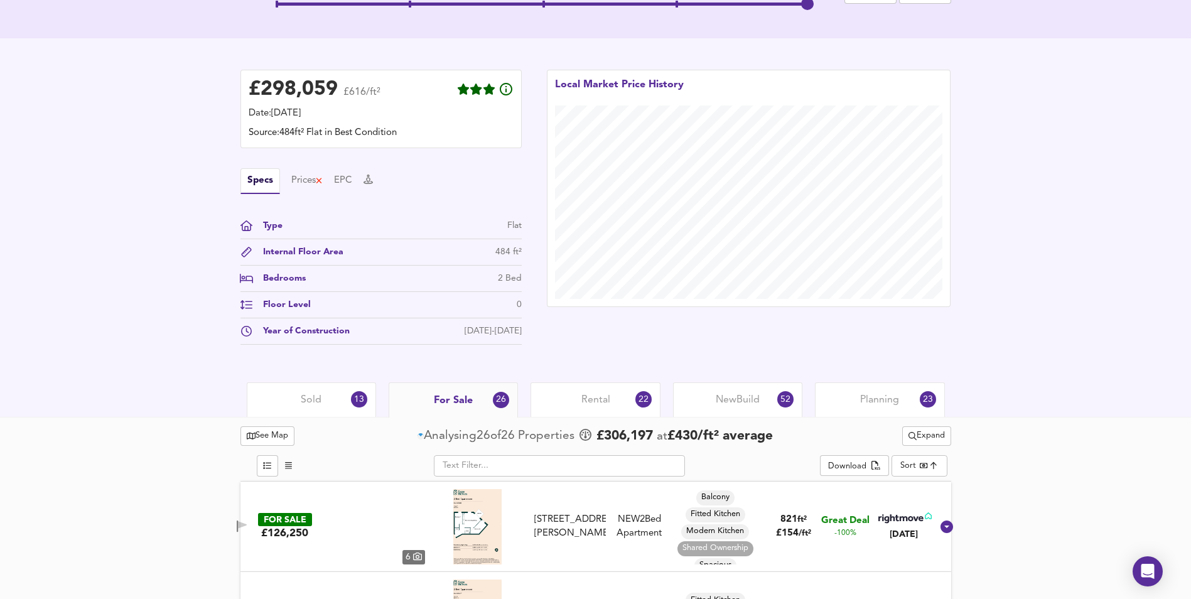
click at [572, 400] on div "Rental 22" at bounding box center [594, 399] width 129 height 35
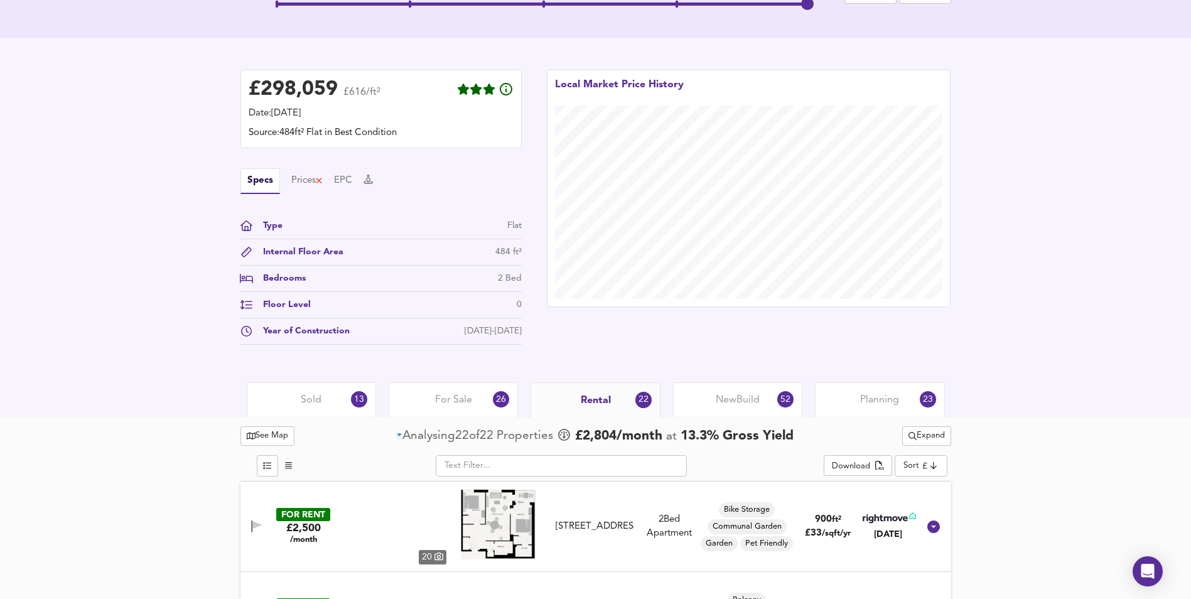
click at [478, 401] on div "For Sale 26" at bounding box center [453, 399] width 129 height 35
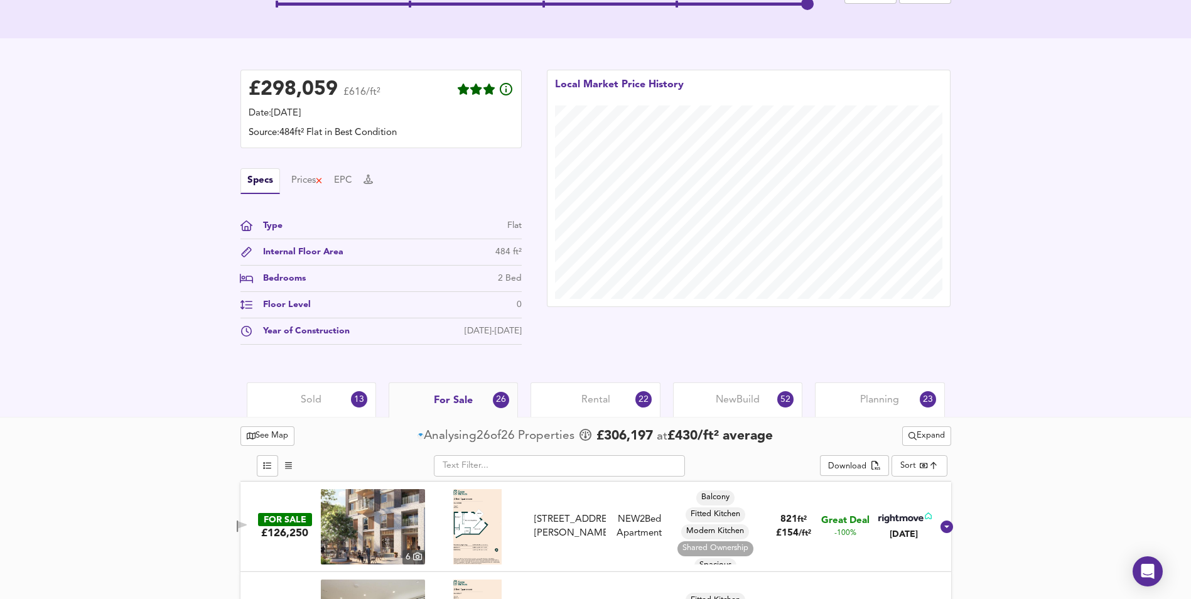
click at [350, 401] on div "Sold 13" at bounding box center [311, 399] width 129 height 35
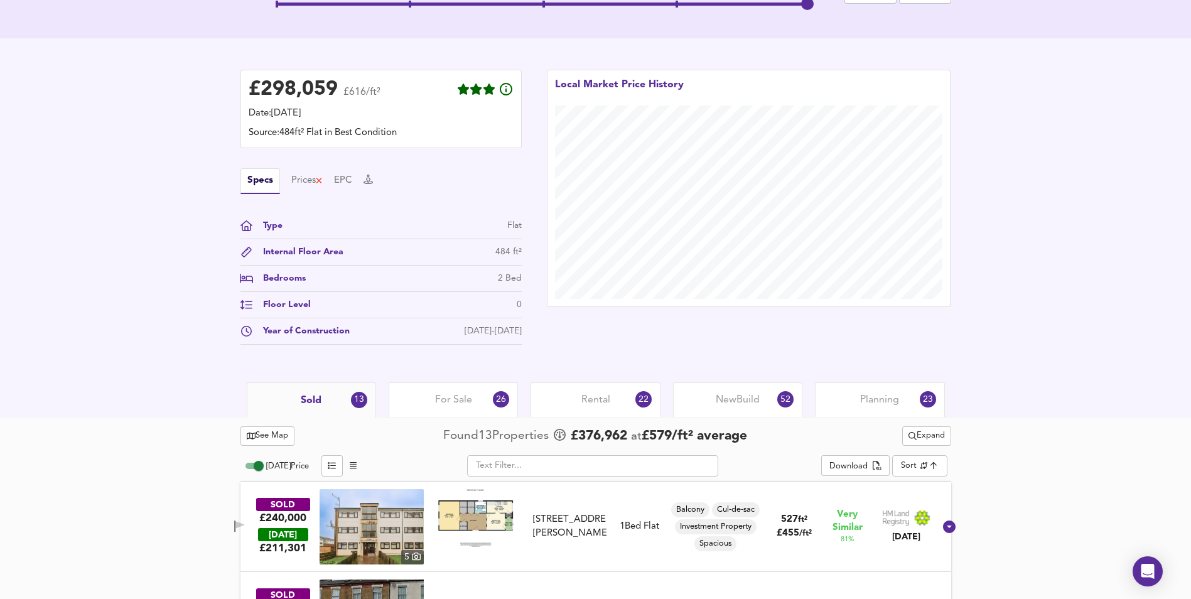
click at [436, 404] on span "For Sale" at bounding box center [453, 400] width 37 height 14
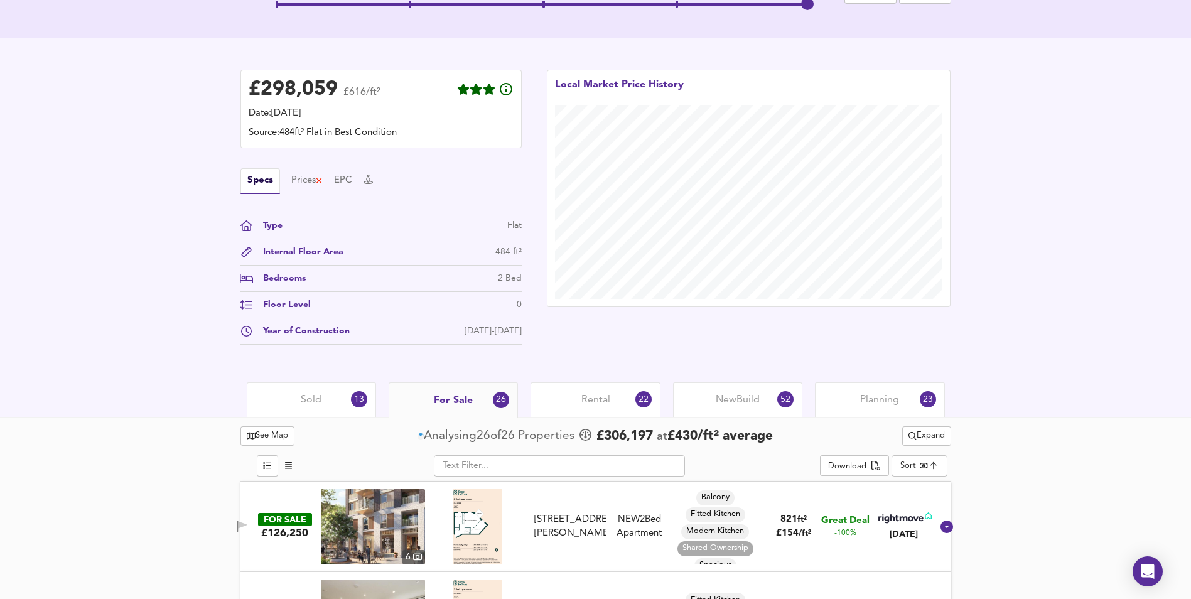
click at [577, 405] on div "Rental 22" at bounding box center [594, 399] width 129 height 35
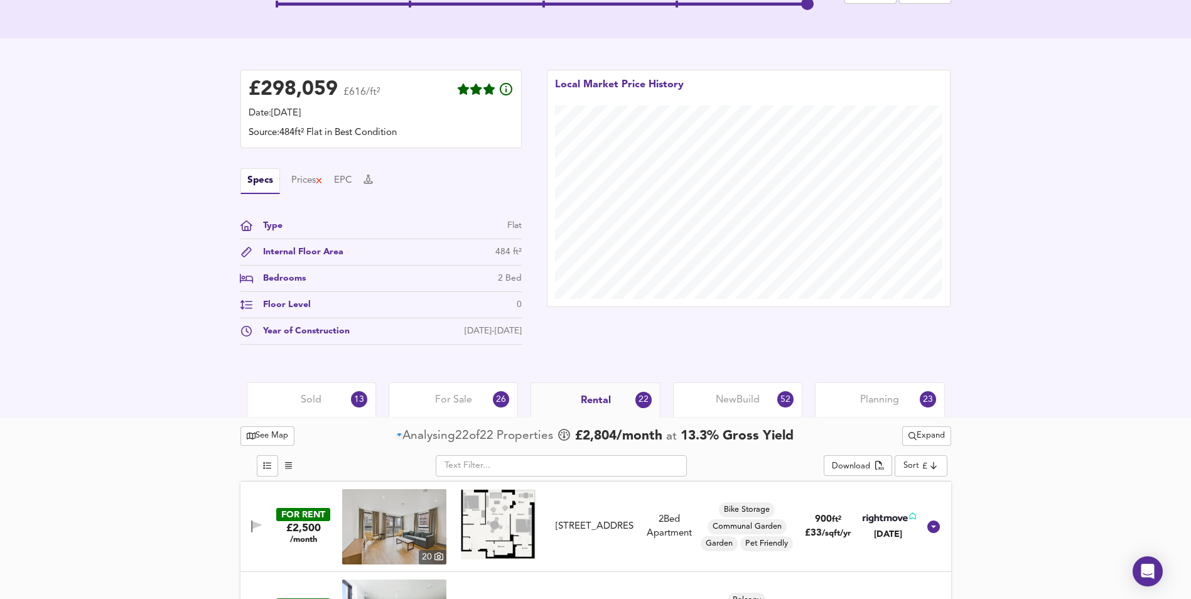
click at [426, 405] on div "For Sale 26" at bounding box center [453, 399] width 129 height 35
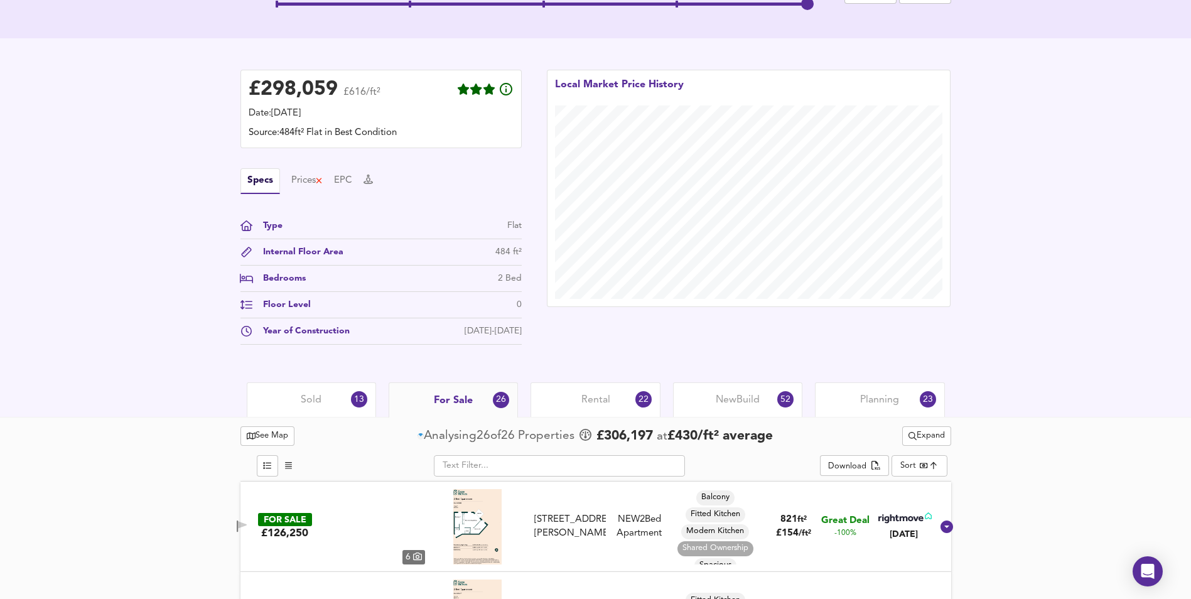
click at [328, 405] on div "Sold 13" at bounding box center [311, 399] width 129 height 35
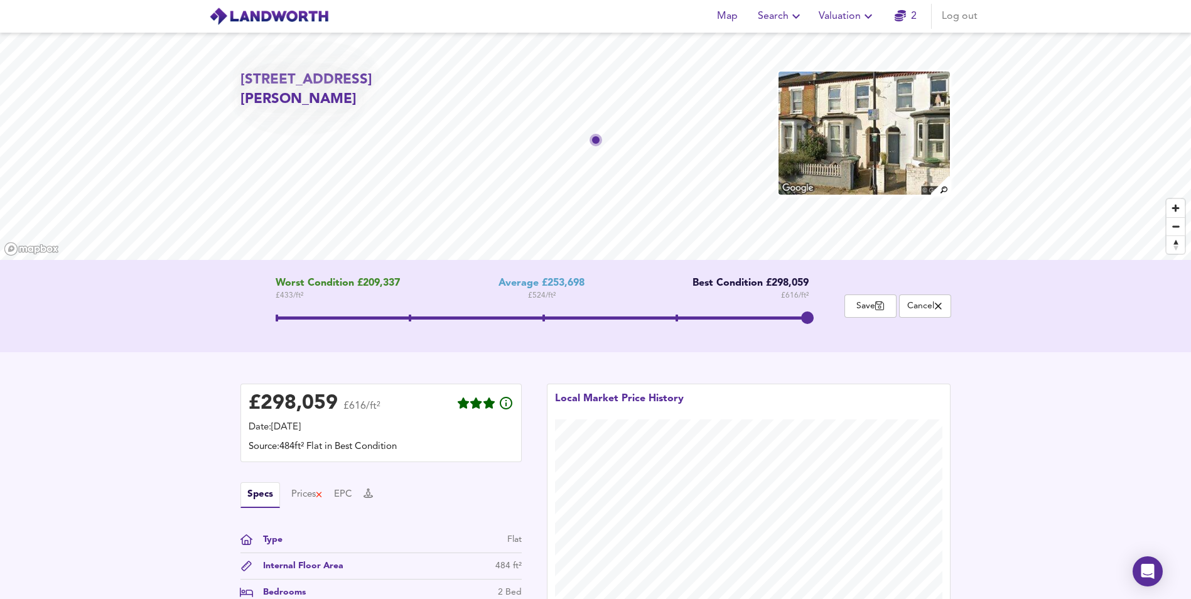
click at [544, 318] on span at bounding box center [543, 317] width 3 height 7
click at [809, 315] on span at bounding box center [809, 317] width 3 height 7
click at [537, 320] on span at bounding box center [542, 319] width 533 height 23
click at [809, 313] on div "Worst Condition £209,337 £ 433 / ft² Average £253,698 £ 524 / ft² Best Conditio…" at bounding box center [542, 305] width 604 height 57
click at [807, 314] on span at bounding box center [542, 319] width 533 height 23
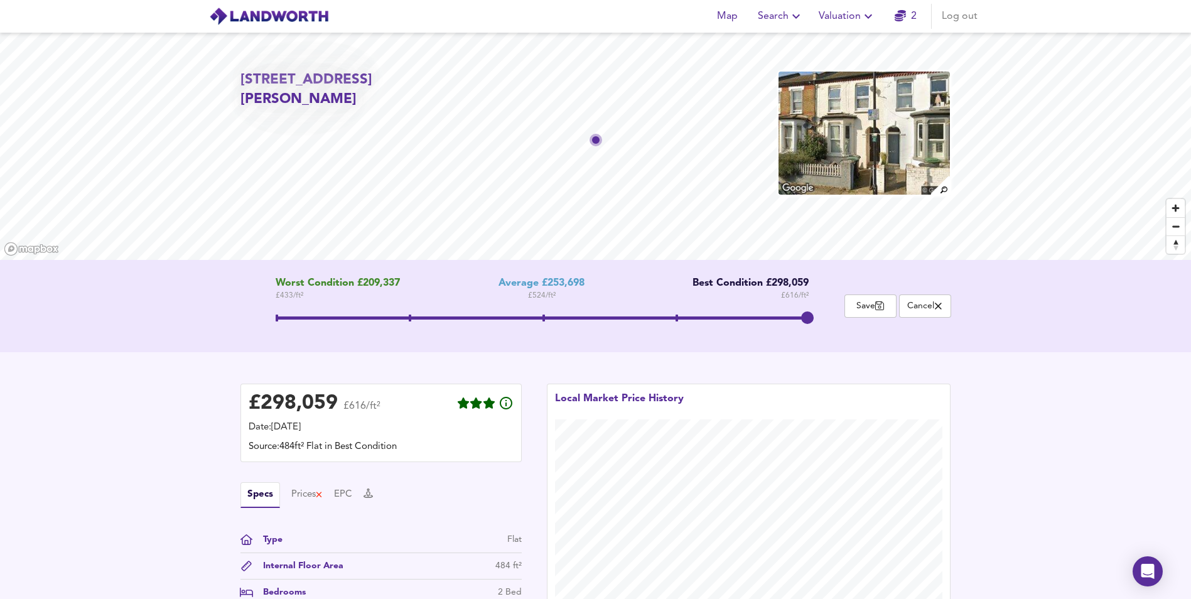
click at [542, 314] on span at bounding box center [543, 317] width 3 height 7
click at [281, 316] on span at bounding box center [542, 319] width 533 height 23
click at [542, 316] on span at bounding box center [543, 317] width 3 height 7
click at [807, 316] on span at bounding box center [542, 317] width 533 height 3
click at [545, 314] on span at bounding box center [542, 319] width 533 height 23
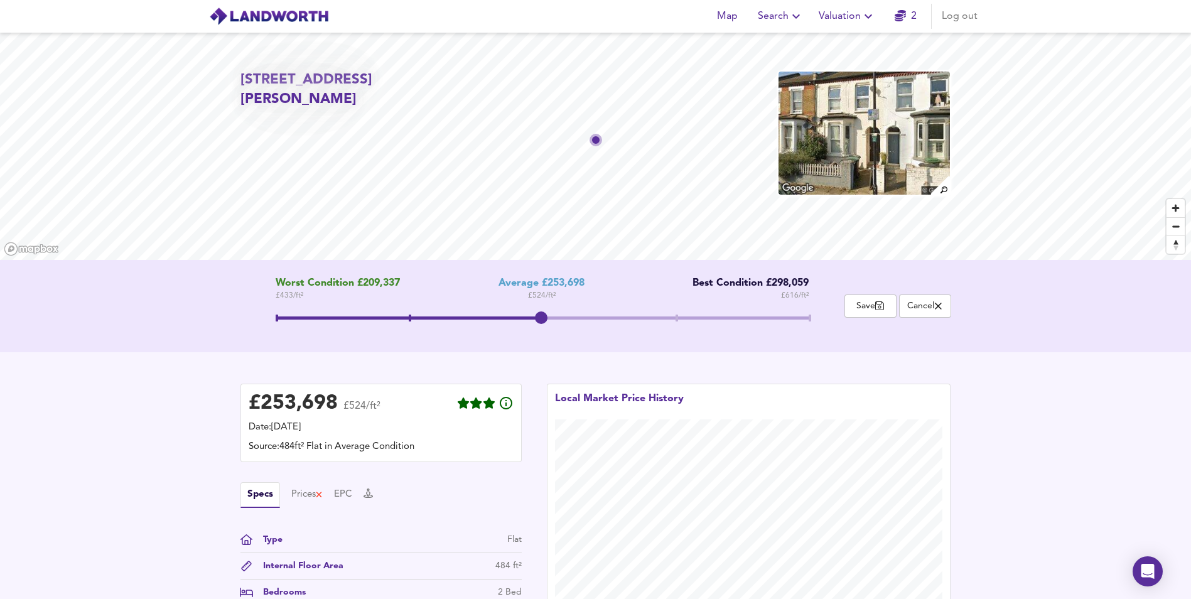
click at [814, 314] on div "Worst Condition £209,337 £ 433 / ft² Average £253,698 £ 524 / ft² Best Conditio…" at bounding box center [542, 305] width 604 height 57
click at [808, 319] on span at bounding box center [542, 319] width 533 height 23
click at [279, 317] on span at bounding box center [542, 317] width 533 height 3
click at [539, 313] on span at bounding box center [542, 319] width 533 height 23
click at [812, 316] on div "Worst Condition £209,337 £ 433 / ft² Average £253,698 £ 524 / ft² Best Conditio…" at bounding box center [542, 305] width 604 height 57
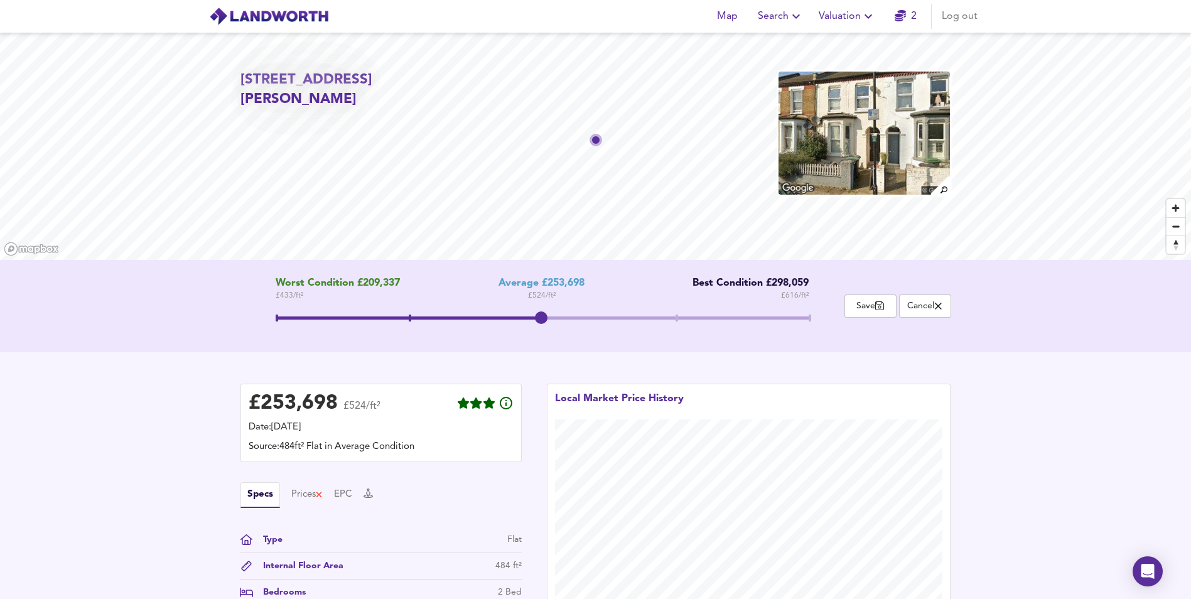
click at [810, 316] on span at bounding box center [809, 317] width 3 height 7
click at [542, 316] on span at bounding box center [542, 319] width 533 height 23
click at [281, 313] on span at bounding box center [542, 319] width 533 height 23
click at [541, 316] on span at bounding box center [542, 317] width 533 height 3
click at [807, 318] on span at bounding box center [542, 317] width 533 height 3
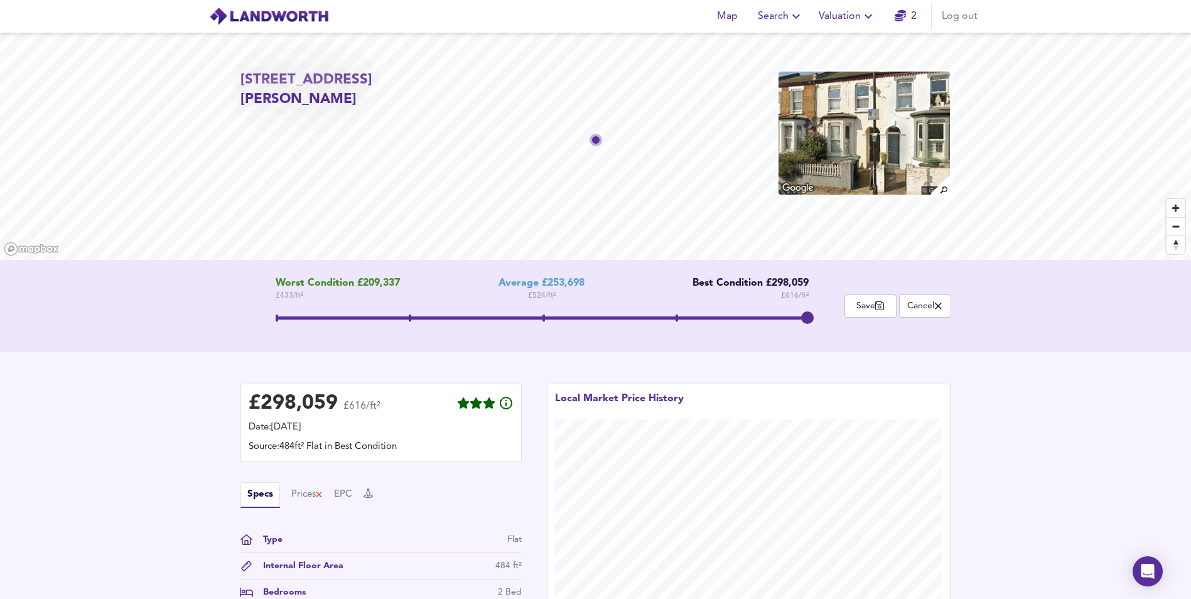
click at [544, 320] on span at bounding box center [543, 317] width 3 height 7
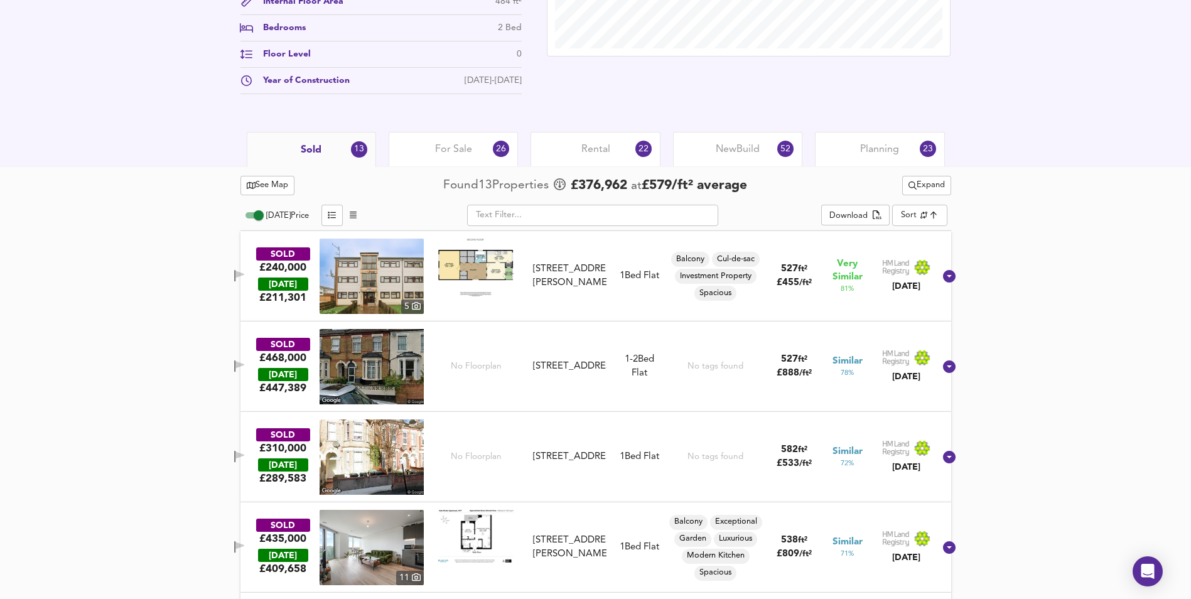
scroll to position [565, 0]
click at [943, 366] on icon at bounding box center [949, 366] width 13 height 13
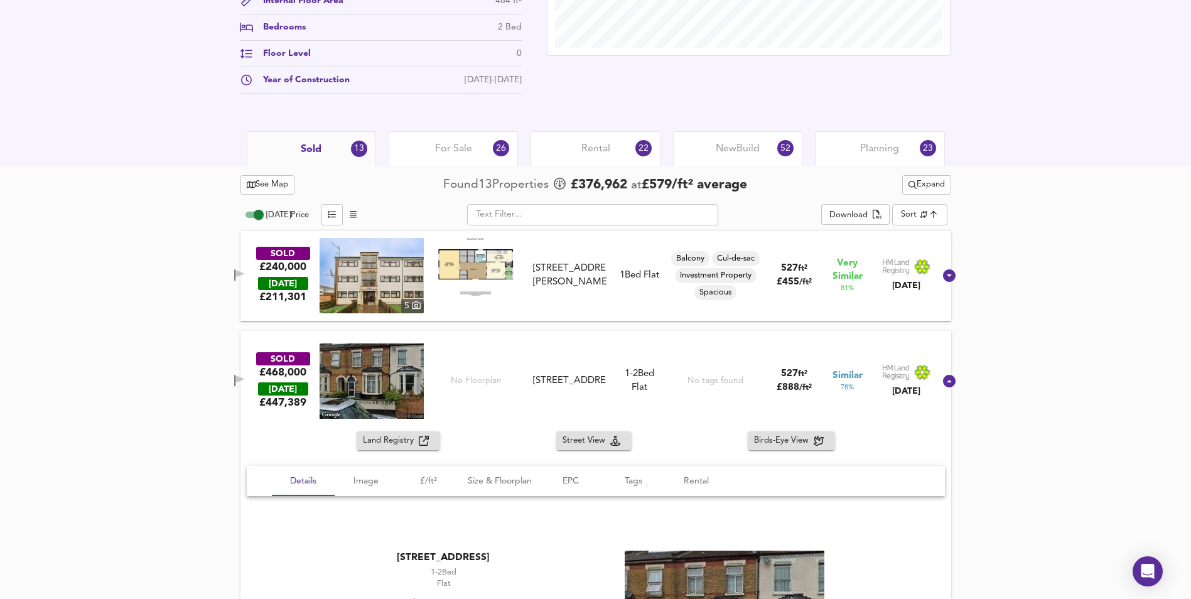
click at [937, 366] on div at bounding box center [949, 381] width 30 height 30
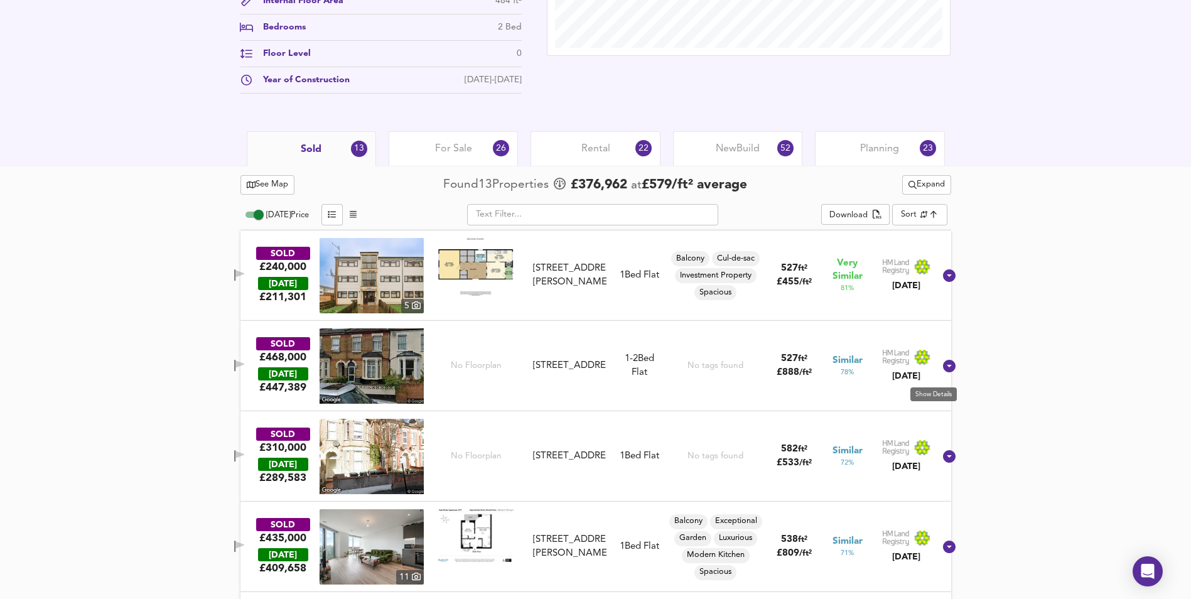
click at [943, 366] on icon at bounding box center [949, 366] width 13 height 13
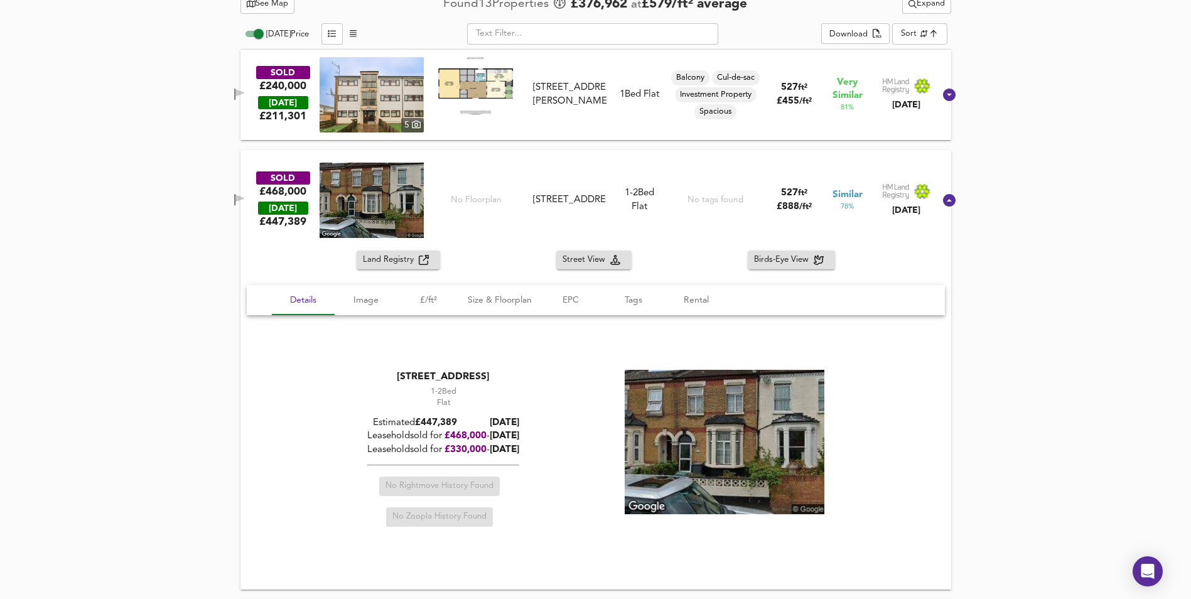
scroll to position [753, 0]
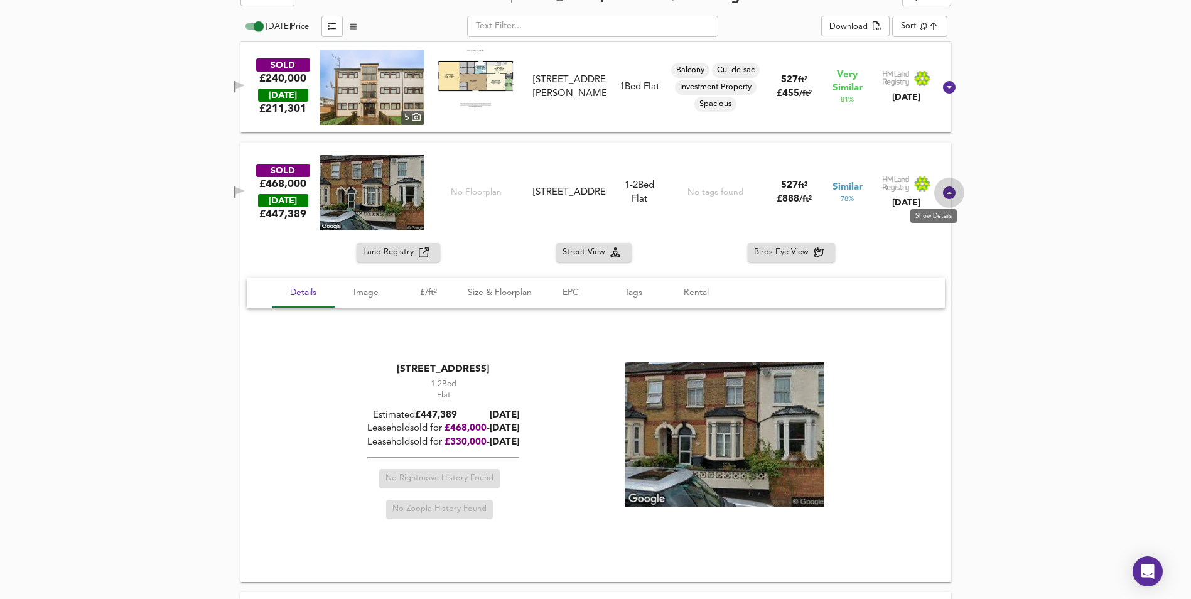
click at [943, 190] on icon at bounding box center [949, 192] width 13 height 13
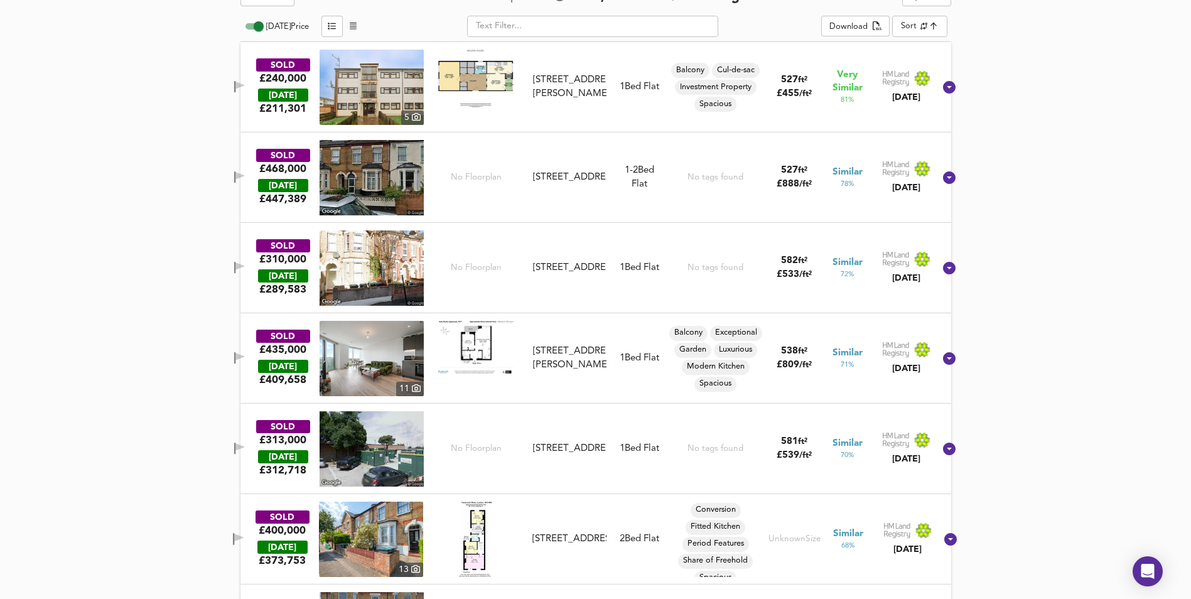
click at [935, 190] on div at bounding box center [949, 178] width 30 height 30
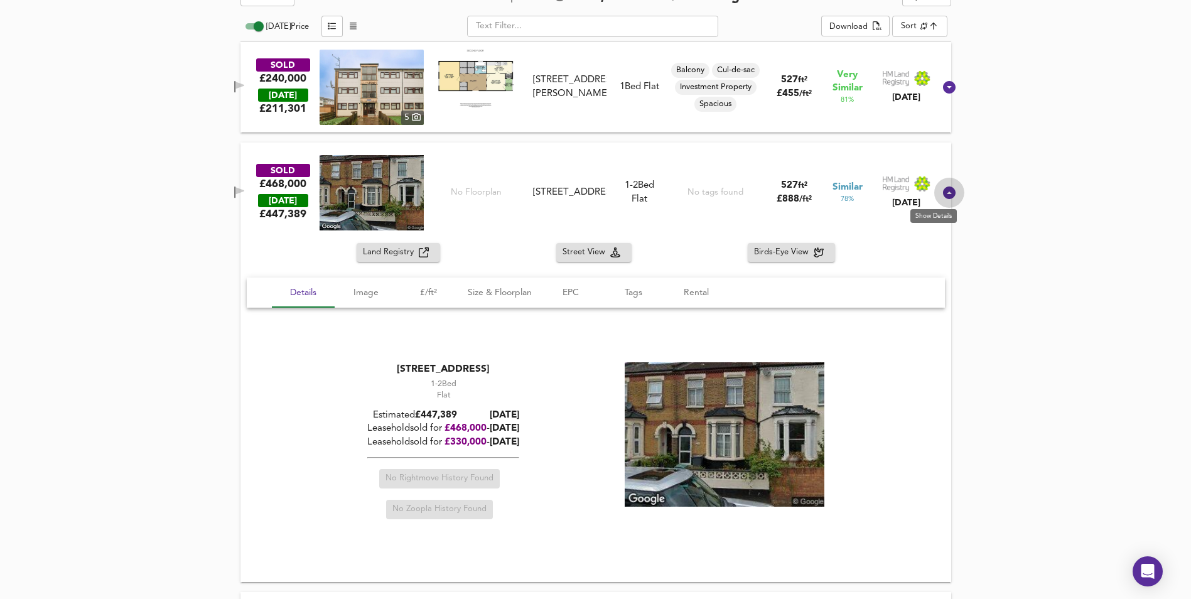
click at [943, 198] on icon at bounding box center [949, 192] width 13 height 13
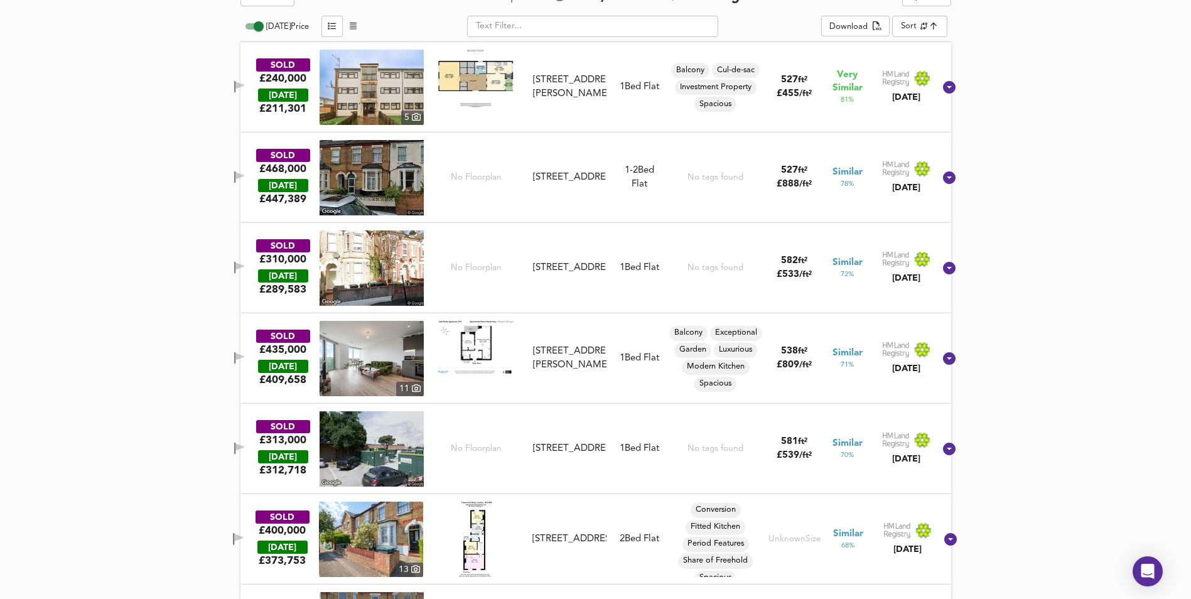
click at [937, 198] on div "SOLD £468,000 [DATE] £ 447,389 No Floorplan [STREET_ADDRESS] [STREET_ADDRESS] 1…" at bounding box center [595, 177] width 711 height 90
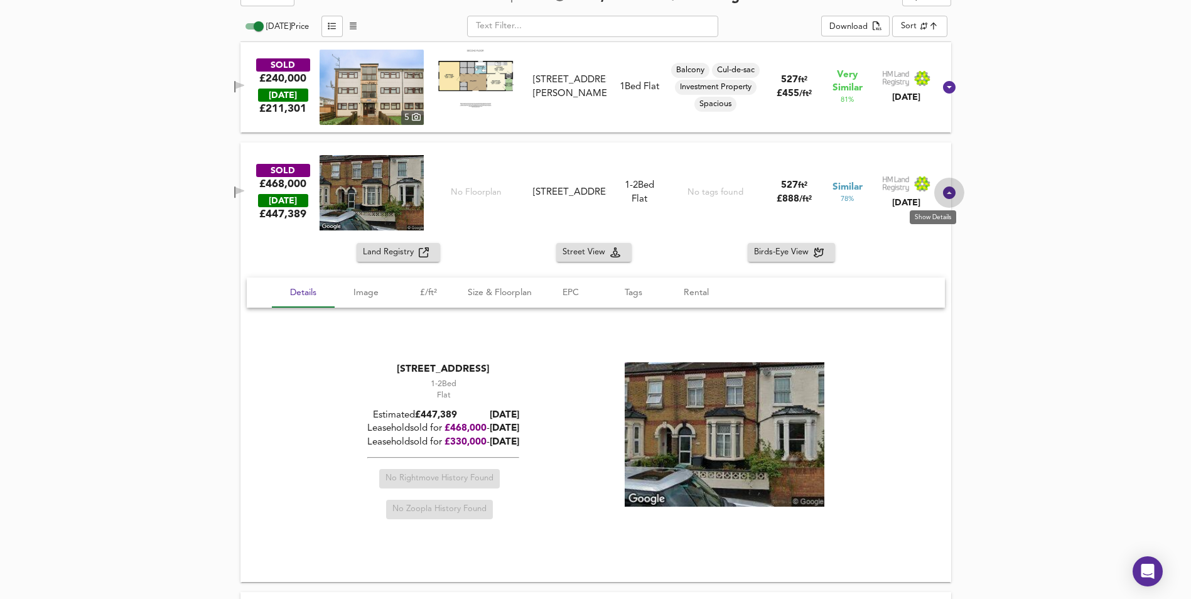
click at [943, 198] on icon at bounding box center [949, 192] width 13 height 13
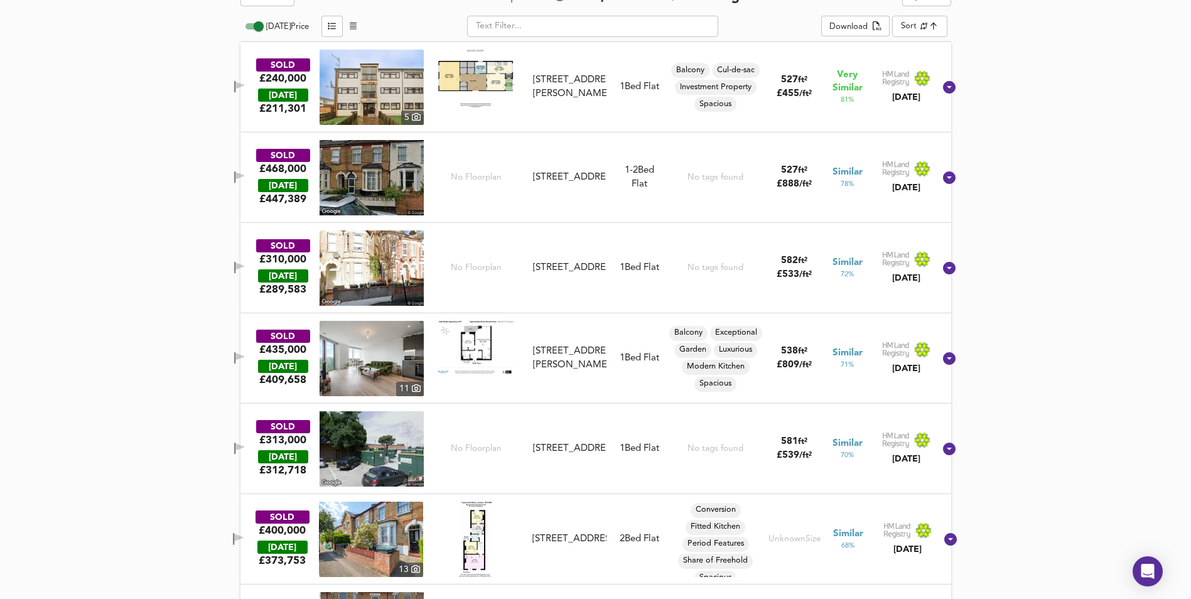
click at [937, 198] on div "SOLD £468,000 [DATE] £ 447,389 No Floorplan [STREET_ADDRESS] [STREET_ADDRESS] 1…" at bounding box center [595, 177] width 711 height 90
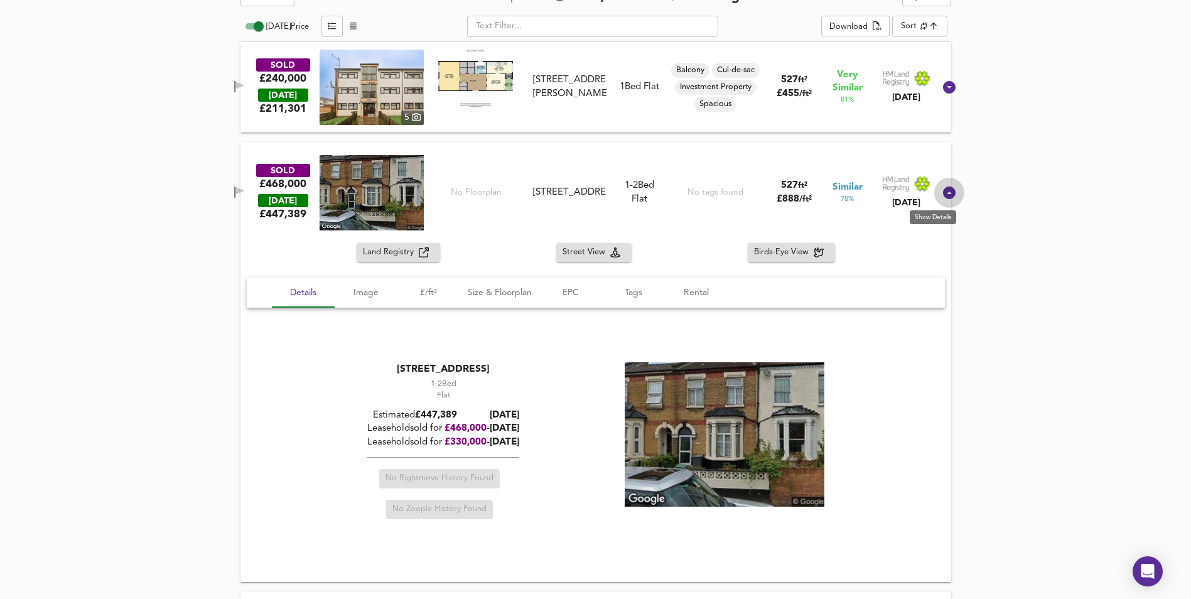
click at [943, 198] on icon at bounding box center [949, 192] width 13 height 13
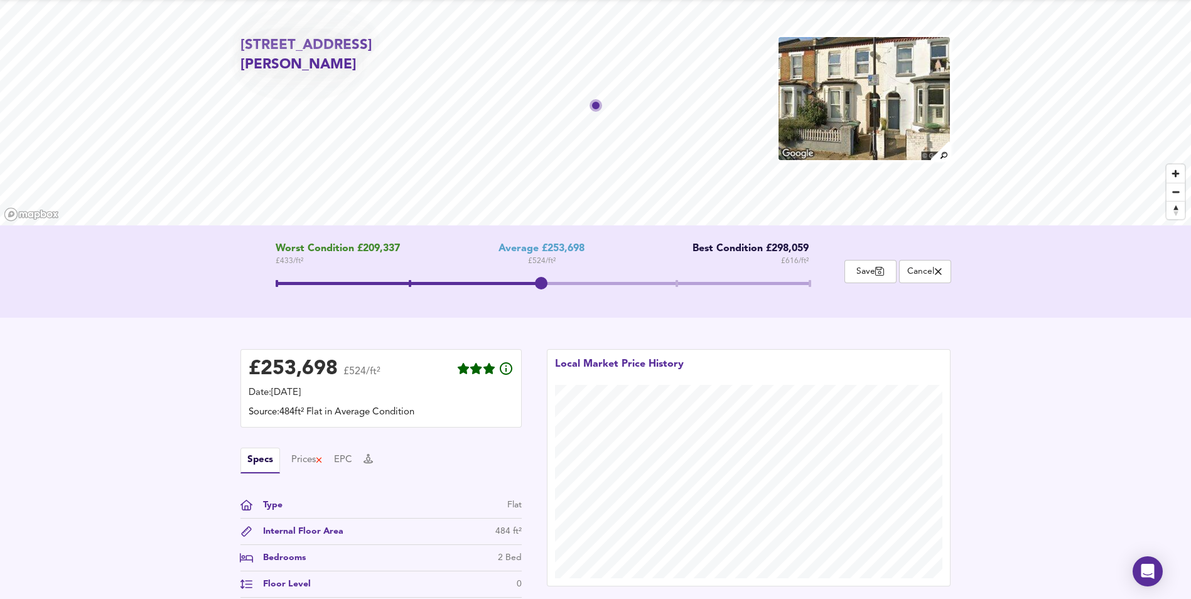
scroll to position [0, 0]
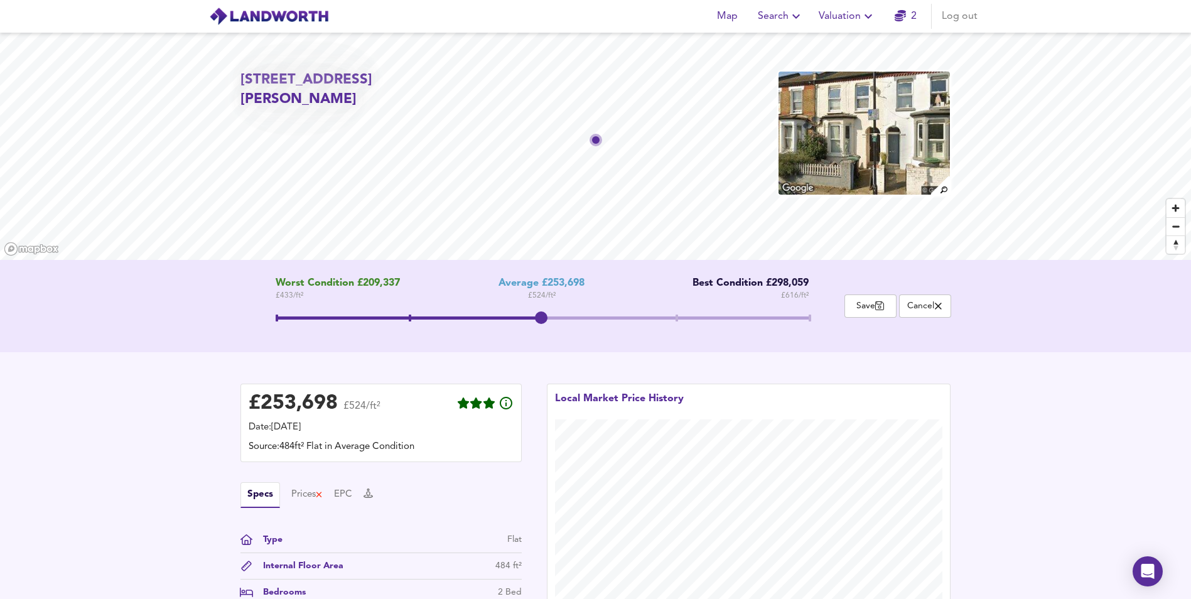
click at [825, 161] on img at bounding box center [863, 133] width 173 height 126
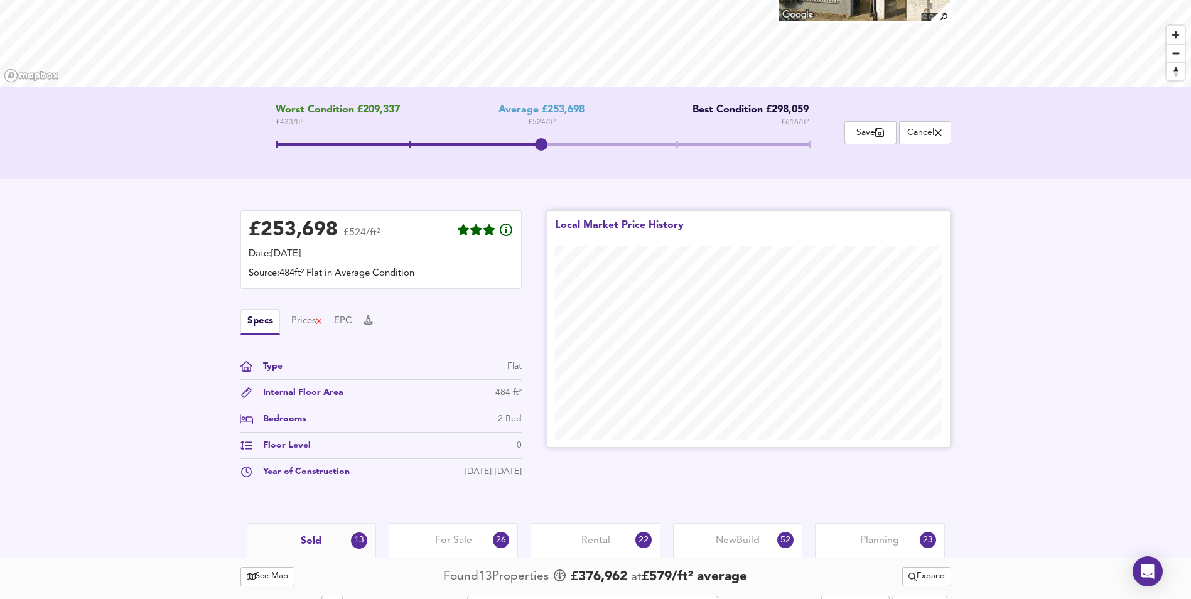
scroll to position [188, 0]
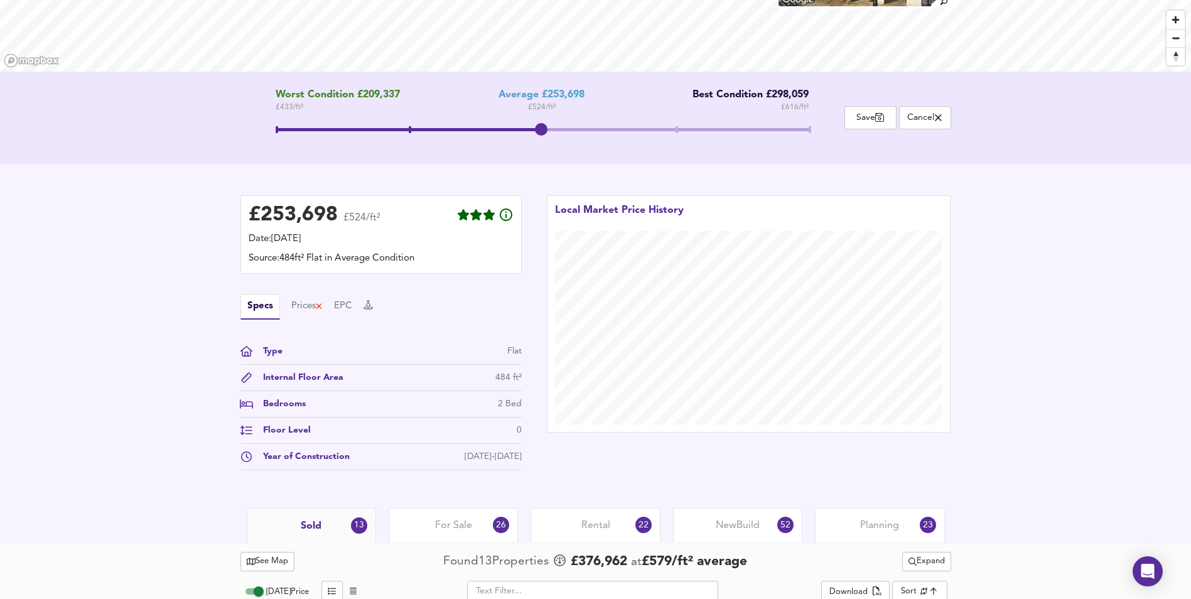
click at [282, 129] on span at bounding box center [409, 129] width 266 height 3
click at [547, 127] on span at bounding box center [542, 131] width 533 height 23
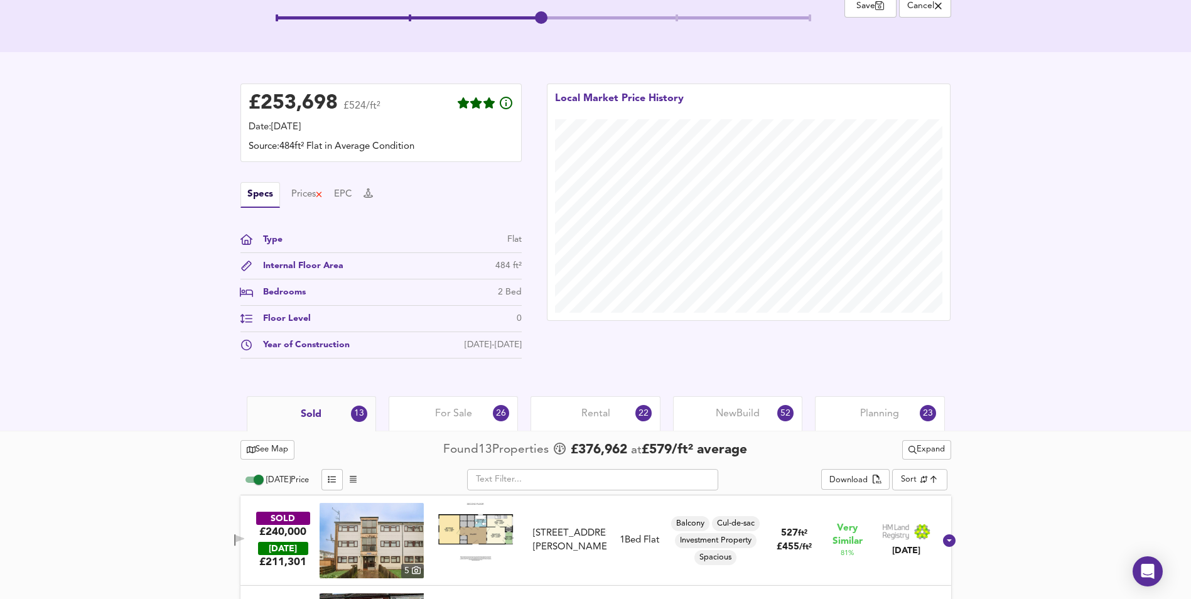
scroll to position [274, 0]
